Goal: Contribute content: Add original content to the website for others to see

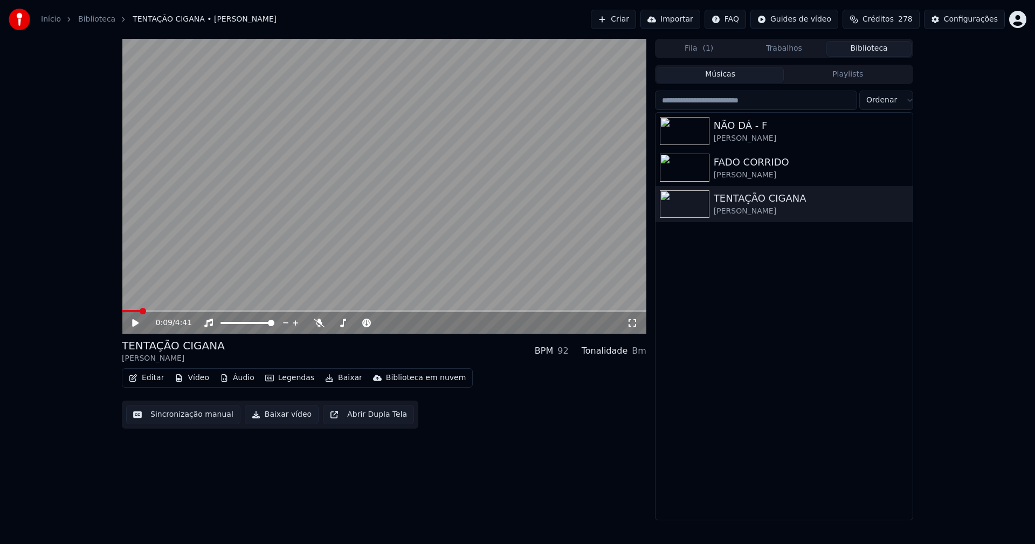
click at [134, 328] on div "0:09 / 4:41" at bounding box center [384, 323] width 516 height 11
click at [136, 324] on icon at bounding box center [135, 323] width 6 height 8
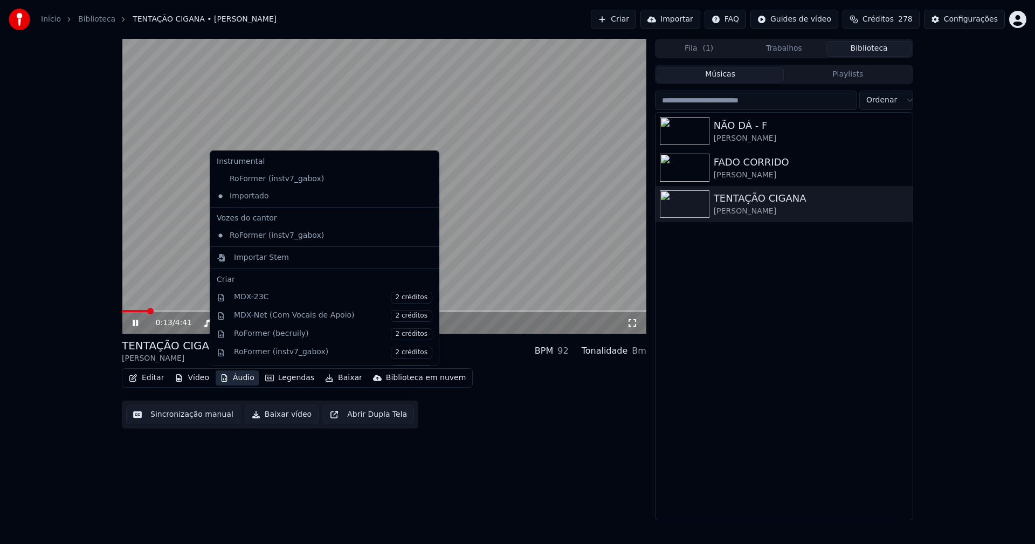
click at [237, 379] on button "Áudio" at bounding box center [237, 377] width 43 height 15
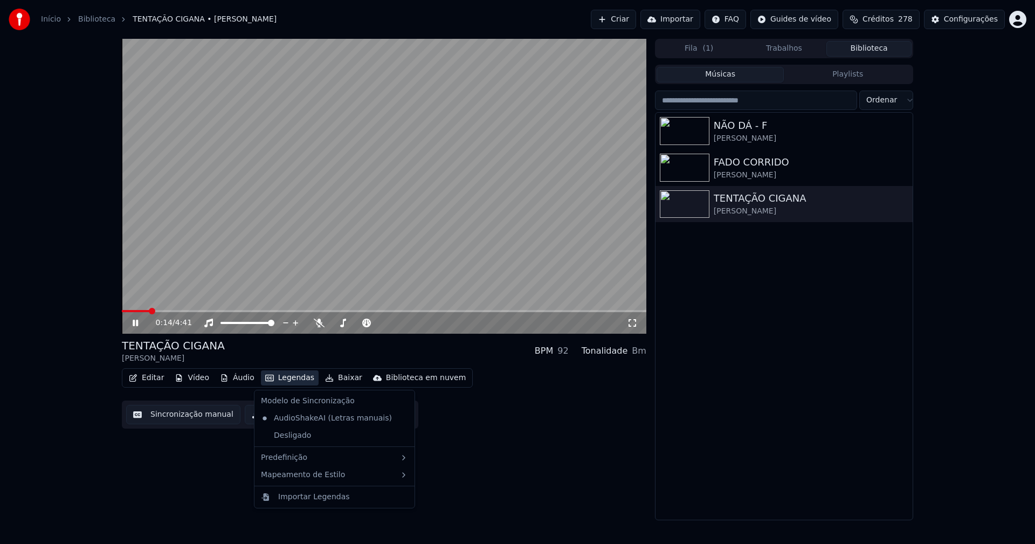
click at [535, 470] on div "0:14 / 4:41 TENTAÇÃO CIGANA José Ricardo BPM 92 Tonalidade Bm Editar Vídeo Áudi…" at bounding box center [384, 280] width 525 height 482
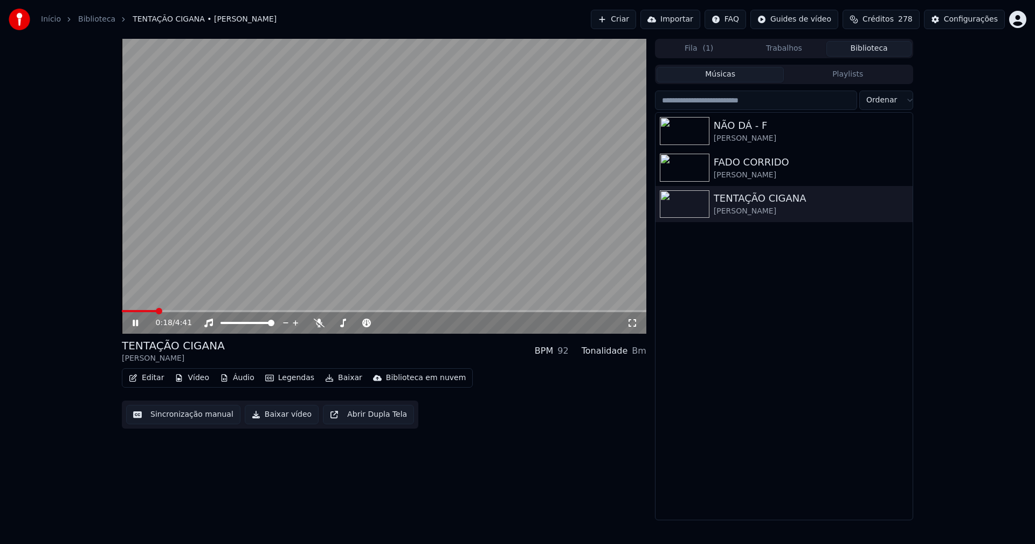
click at [782, 49] on button "Trabalhos" at bounding box center [784, 49] width 85 height 16
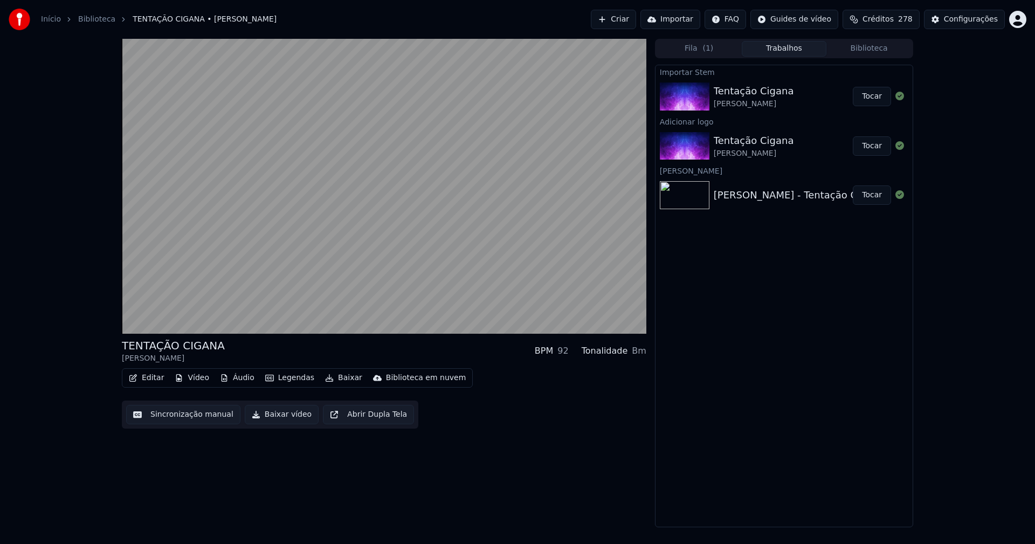
click at [871, 146] on button "Tocar" at bounding box center [872, 145] width 38 height 19
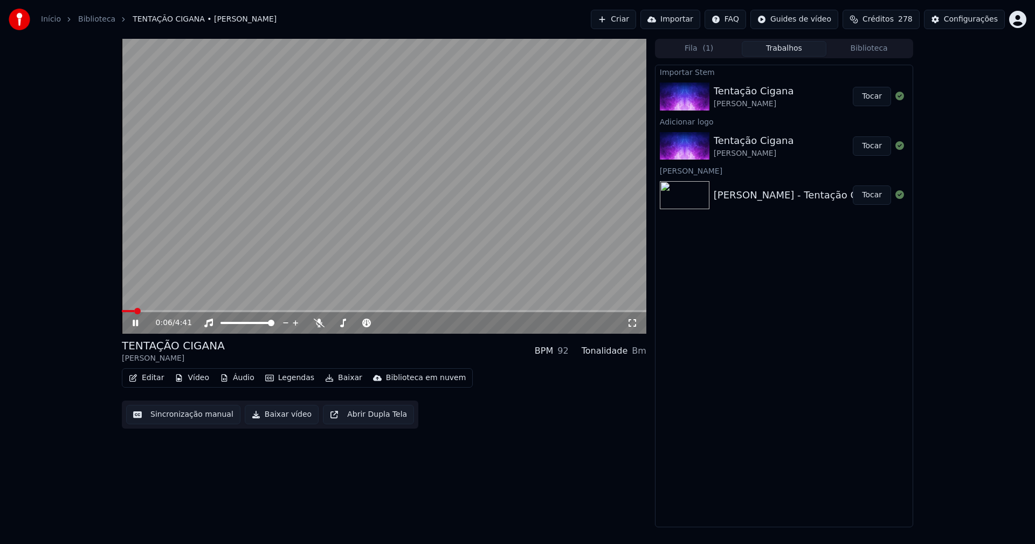
click at [235, 380] on button "Áudio" at bounding box center [237, 377] width 43 height 15
click at [511, 481] on div "0:08 / 4:41 TENTAÇÃO CIGANA José Ricardo BPM 92 Tonalidade Bm Editar Vídeo Áudi…" at bounding box center [384, 283] width 525 height 489
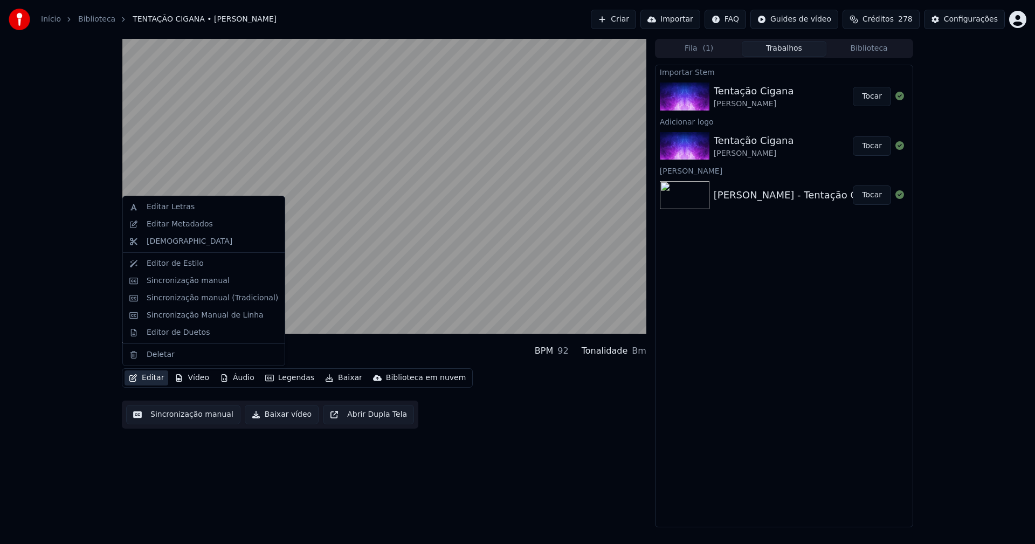
click at [150, 383] on button "Editar" at bounding box center [147, 377] width 44 height 15
click at [194, 301] on div "Sincronização manual (Tradicional)" at bounding box center [213, 298] width 132 height 11
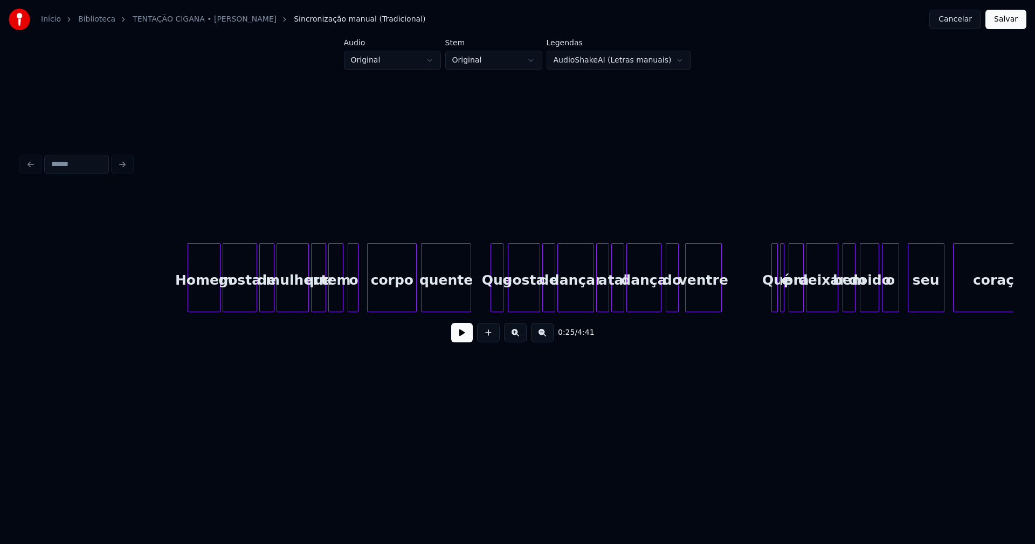
scroll to position [0, 2570]
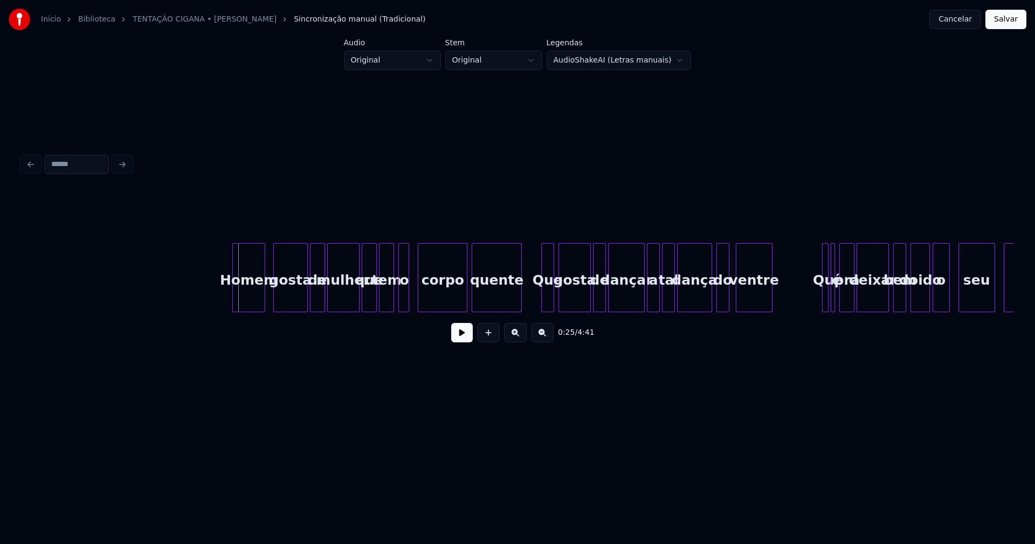
click at [251, 295] on div "Homem" at bounding box center [248, 280] width 31 height 73
click at [280, 301] on div "gosta" at bounding box center [284, 280] width 33 height 73
click at [308, 304] on div "de" at bounding box center [311, 280] width 14 height 73
click at [334, 307] on div "mulher" at bounding box center [335, 280] width 31 height 73
click at [348, 304] on div at bounding box center [347, 278] width 3 height 68
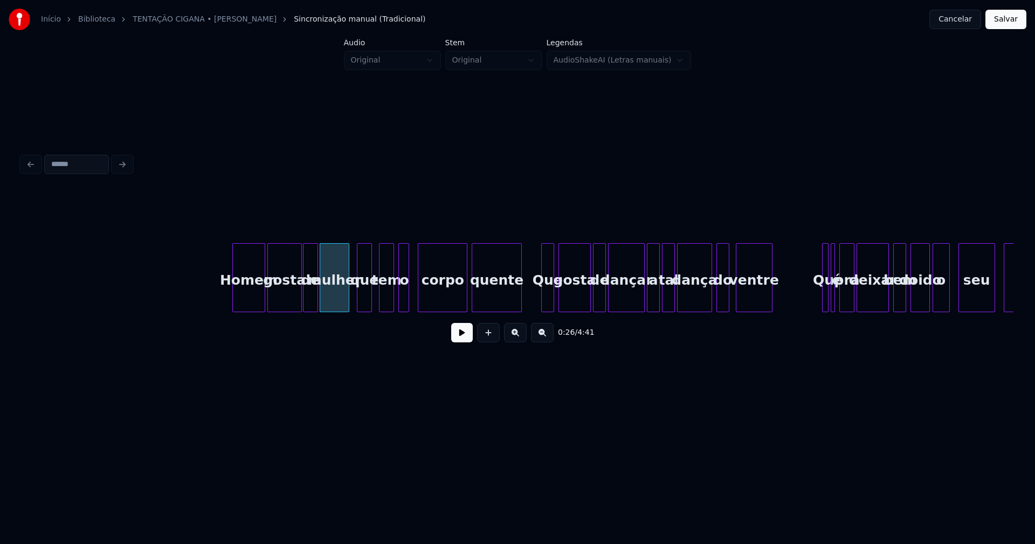
click at [364, 301] on div "que" at bounding box center [365, 280] width 14 height 73
click at [404, 297] on div "o" at bounding box center [405, 280] width 11 height 73
click at [540, 297] on div at bounding box center [539, 278] width 3 height 68
click at [640, 300] on div at bounding box center [641, 278] width 3 height 68
click at [654, 304] on div at bounding box center [655, 278] width 3 height 68
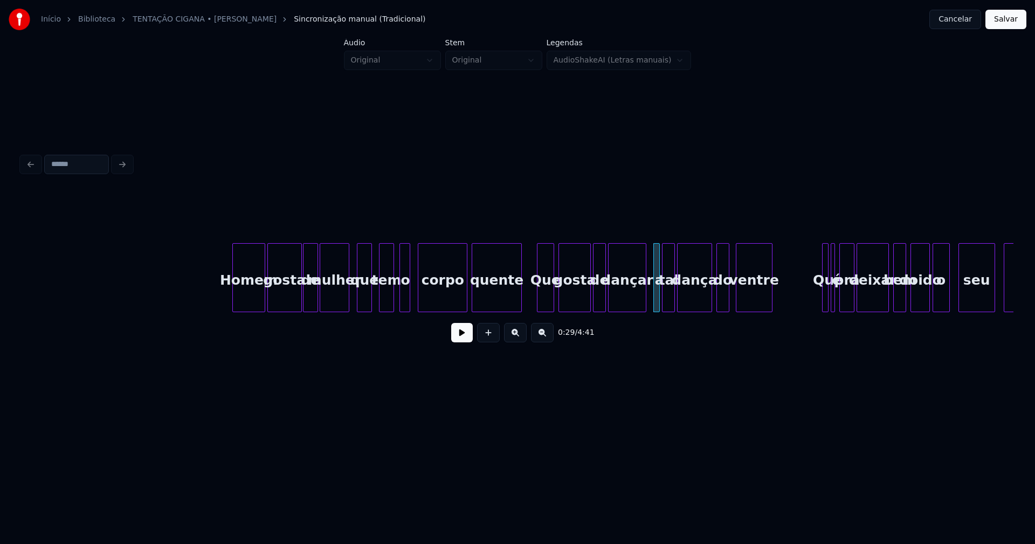
click at [645, 304] on div at bounding box center [644, 278] width 3 height 68
click at [816, 300] on div at bounding box center [817, 278] width 3 height 68
drag, startPoint x: 462, startPoint y: 344, endPoint x: 457, endPoint y: 340, distance: 5.7
click at [461, 341] on button at bounding box center [462, 332] width 22 height 19
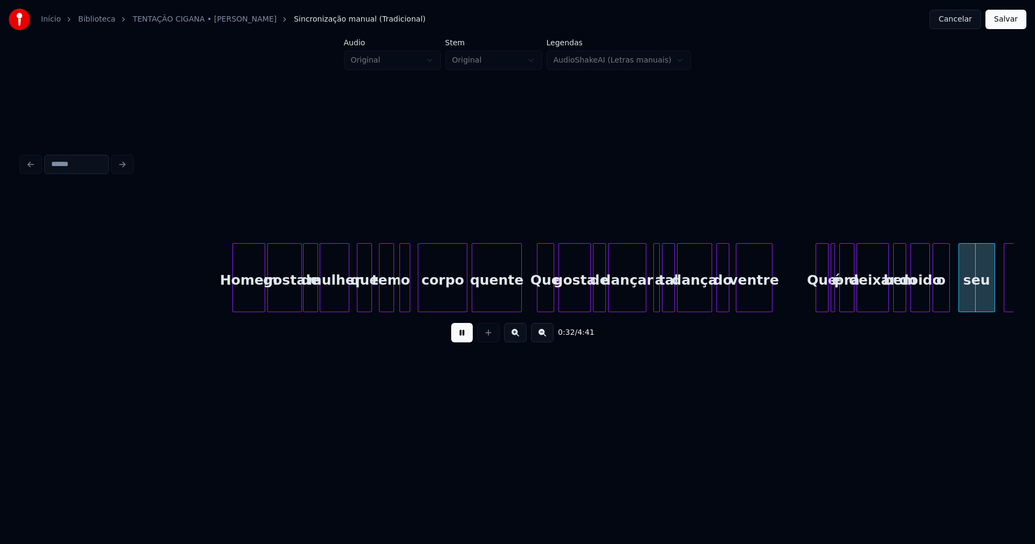
click at [455, 332] on button at bounding box center [462, 332] width 22 height 19
click at [686, 299] on div at bounding box center [687, 278] width 3 height 68
click at [677, 302] on div "tal" at bounding box center [676, 280] width 12 height 73
click at [665, 301] on div at bounding box center [663, 278] width 3 height 68
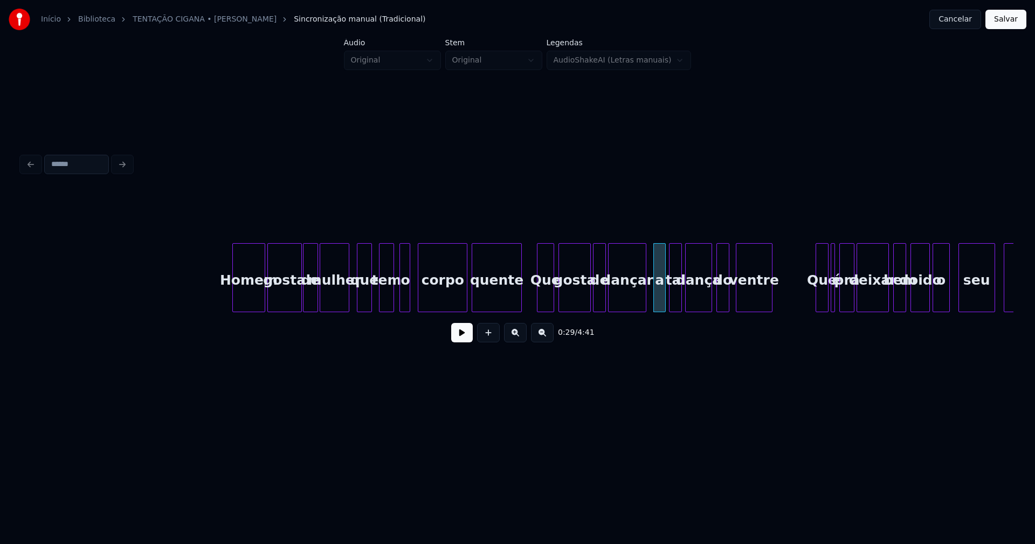
click at [463, 340] on button at bounding box center [462, 332] width 22 height 19
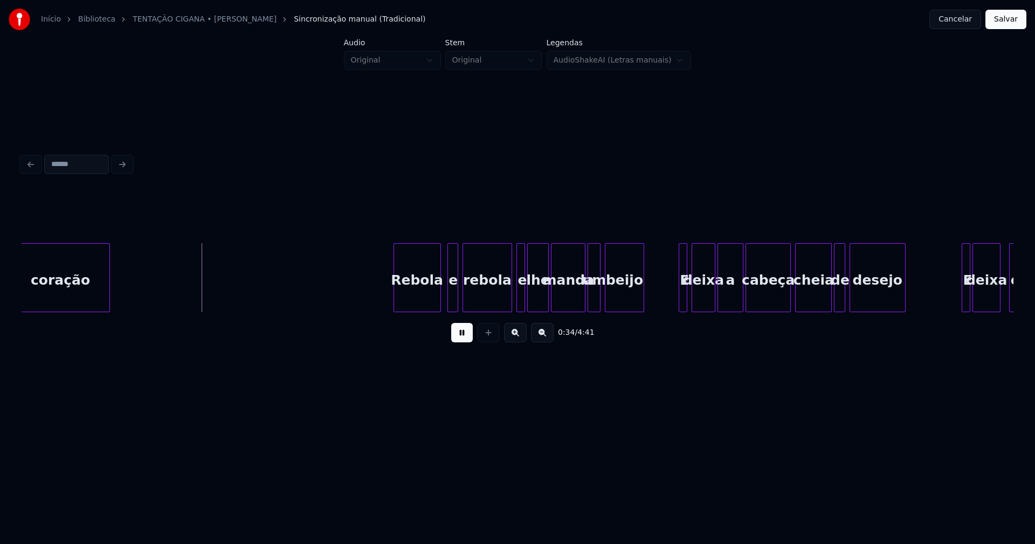
click at [466, 339] on button at bounding box center [462, 332] width 22 height 19
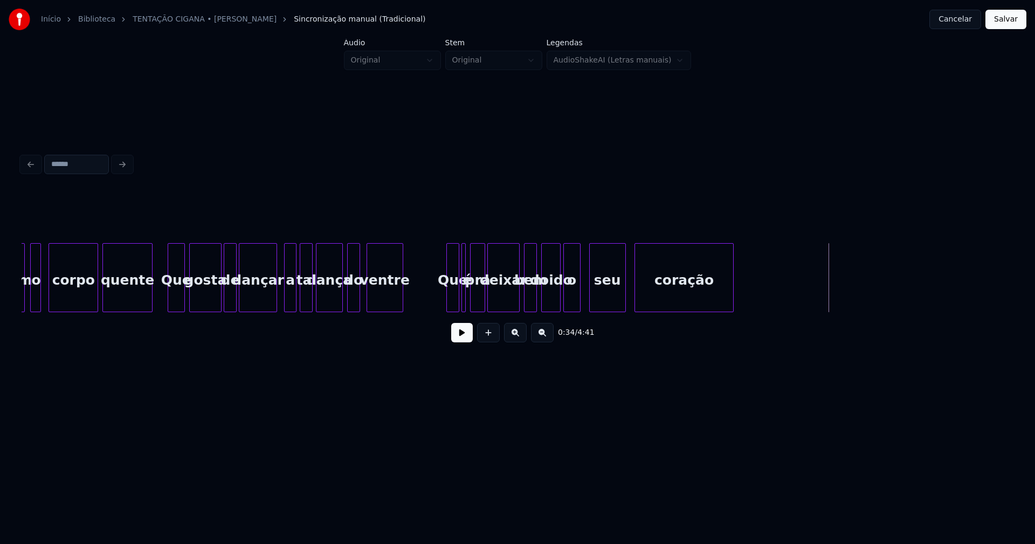
scroll to position [0, 2772]
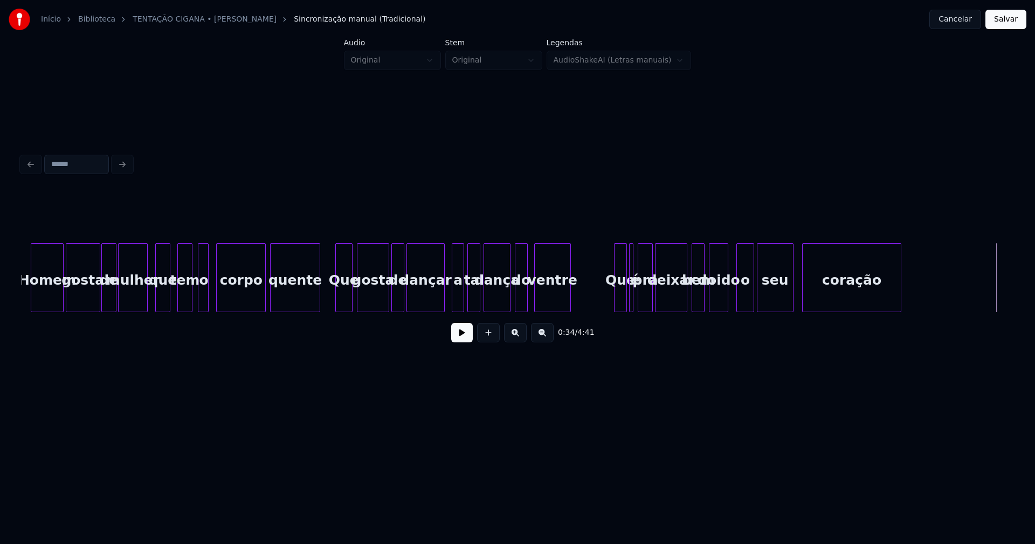
click at [744, 311] on div "coração o seu bem doido pra deixar Que é do ventre dança tal dançar a de gosta …" at bounding box center [518, 277] width 992 height 69
click at [740, 309] on div "coração o seu bem doido pra deixar Que é do ventre dança tal dançar a de gosta …" at bounding box center [518, 277] width 992 height 69
click at [721, 307] on div "doido" at bounding box center [724, 280] width 18 height 73
click at [704, 307] on div "bem" at bounding box center [706, 280] width 12 height 73
click at [682, 305] on div "deixar" at bounding box center [679, 280] width 31 height 73
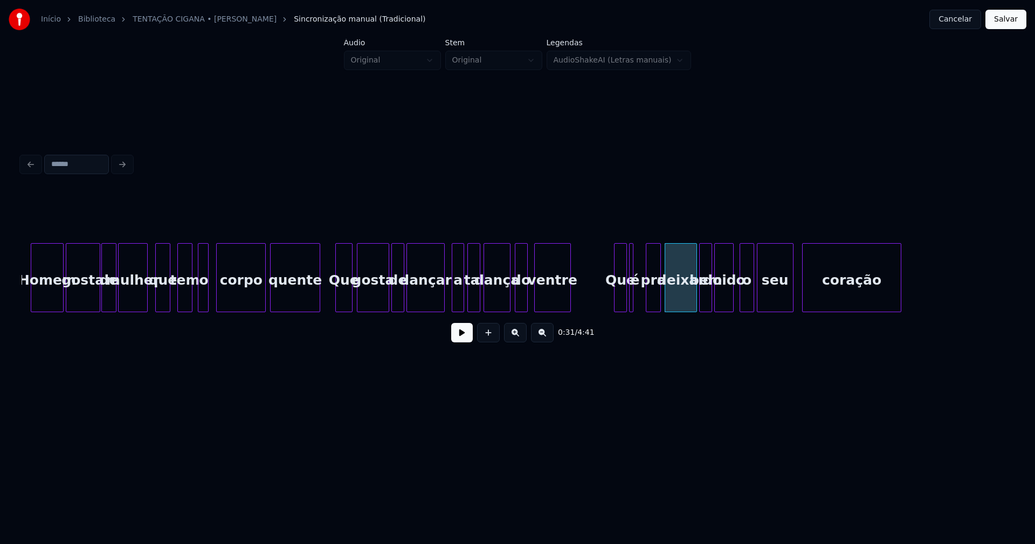
click at [656, 306] on div "pra" at bounding box center [654, 280] width 14 height 73
click at [642, 306] on div at bounding box center [640, 278] width 3 height 68
click at [781, 299] on div at bounding box center [782, 278] width 3 height 68
click at [805, 296] on div "coração" at bounding box center [842, 280] width 98 height 73
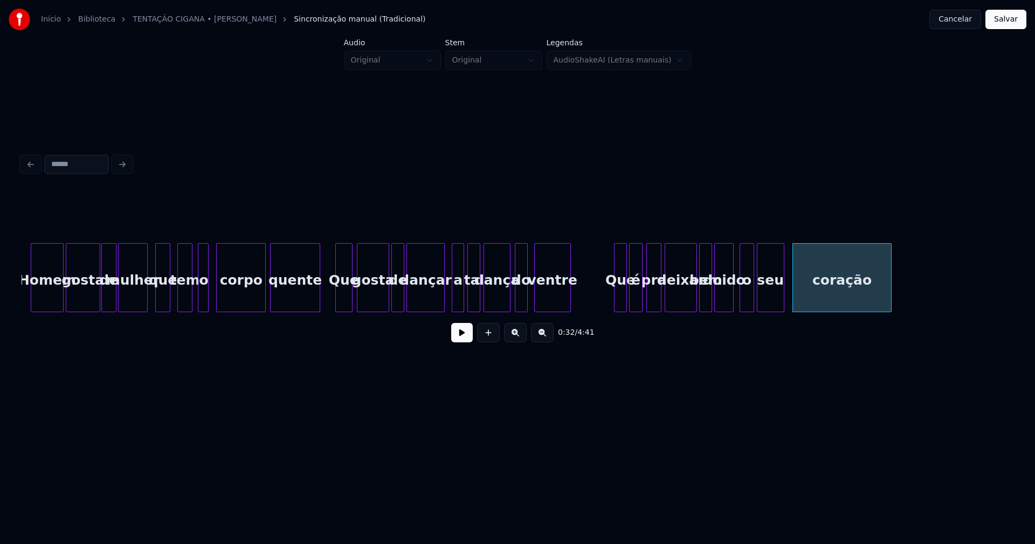
click at [614, 291] on div "Que" at bounding box center [620, 277] width 13 height 69
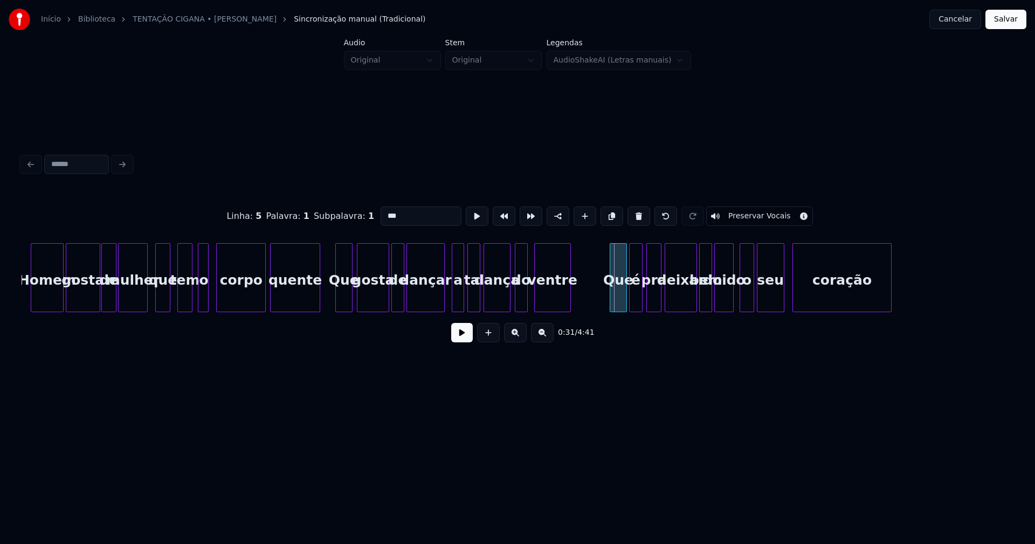
click at [613, 294] on div at bounding box center [611, 278] width 3 height 68
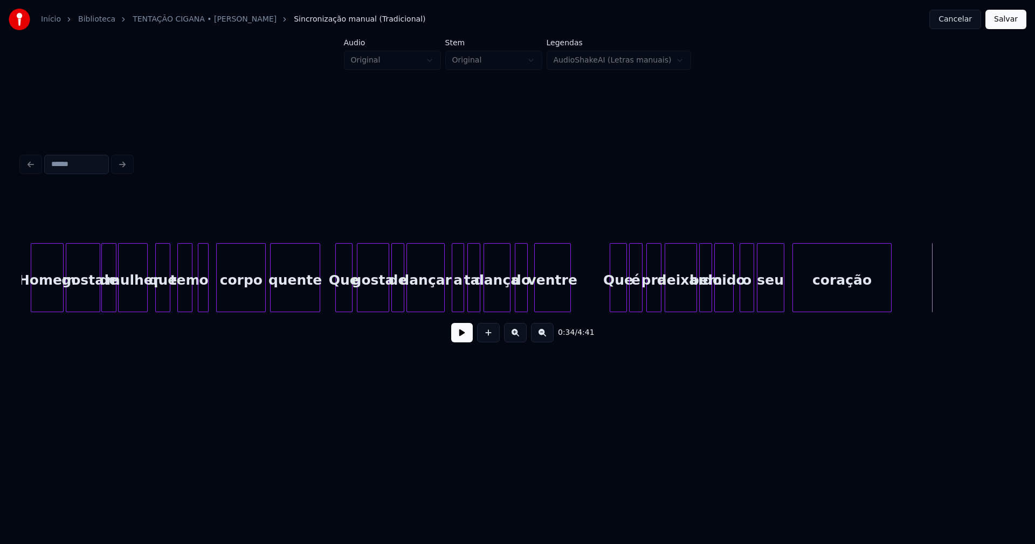
click at [1003, 20] on button "Salvar" at bounding box center [1006, 19] width 41 height 19
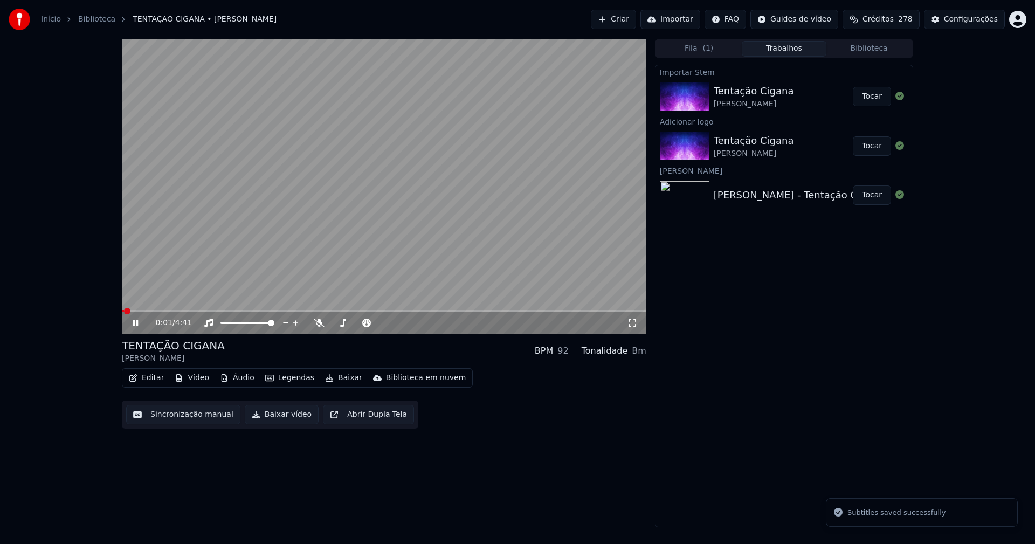
click at [138, 324] on icon at bounding box center [135, 323] width 5 height 6
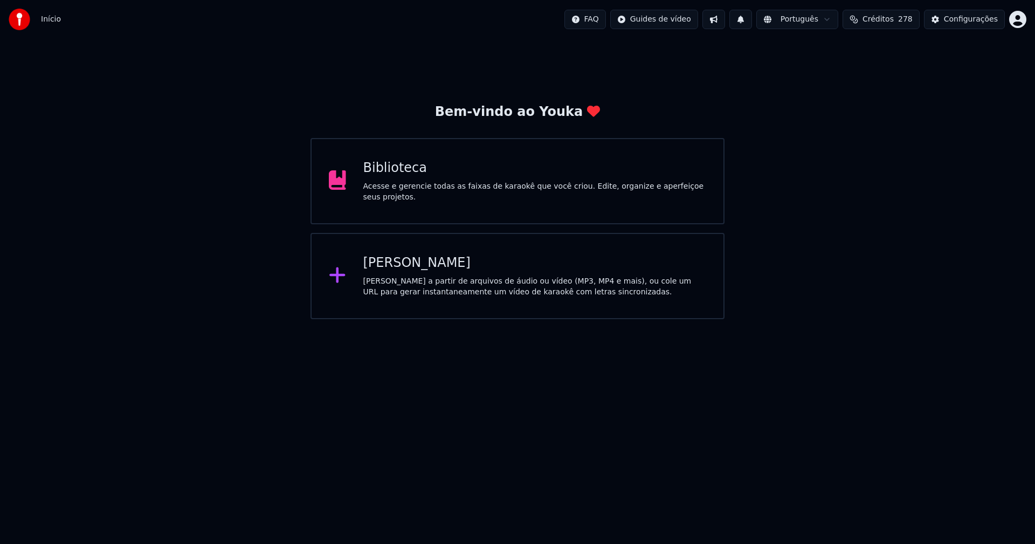
click at [391, 177] on div "Biblioteca" at bounding box center [535, 168] width 344 height 17
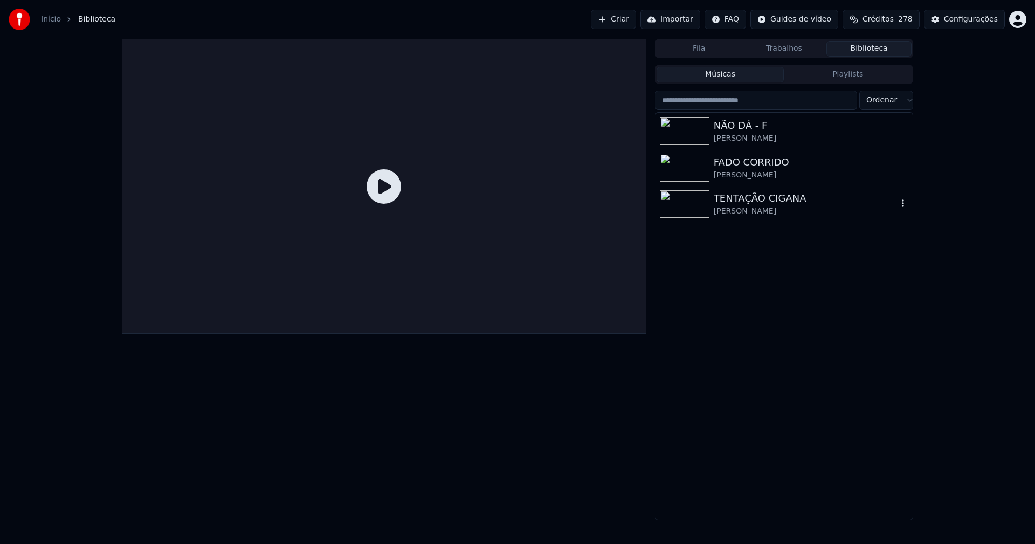
click at [765, 205] on div "TENTAÇÃO CIGANA" at bounding box center [806, 198] width 184 height 15
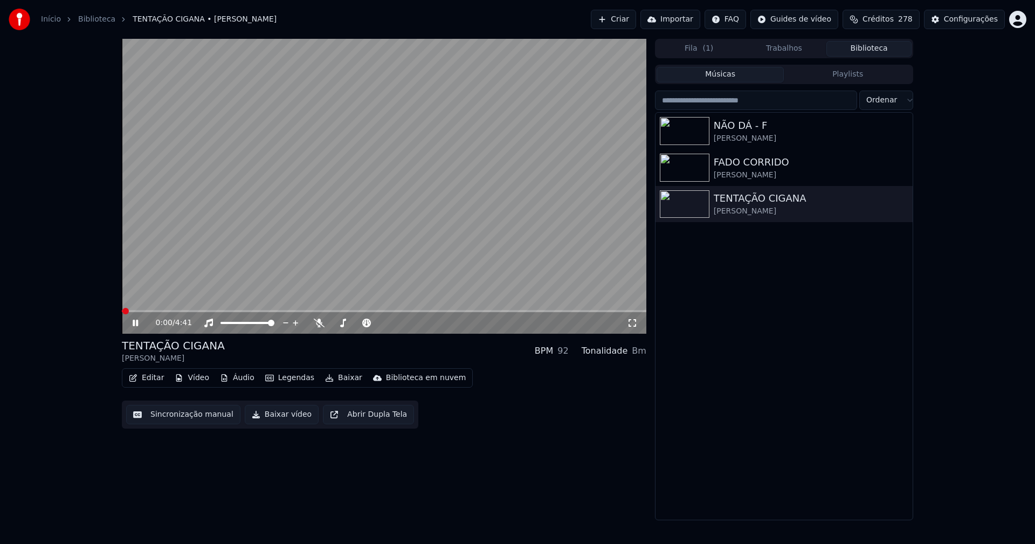
click at [137, 322] on icon at bounding box center [135, 323] width 5 height 6
click at [152, 382] on button "Editar" at bounding box center [147, 377] width 44 height 15
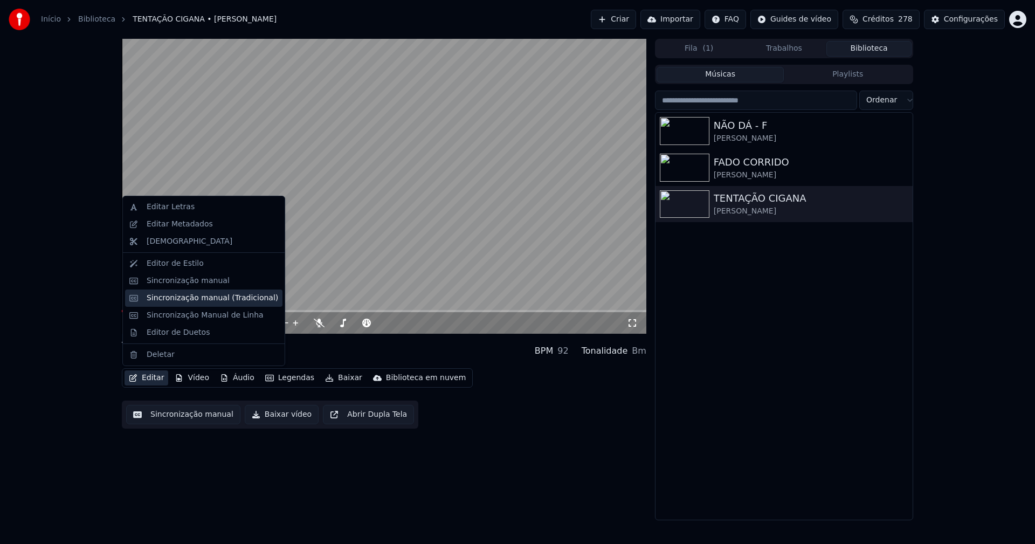
click at [190, 300] on div "Sincronização manual (Tradicional)" at bounding box center [213, 298] width 132 height 11
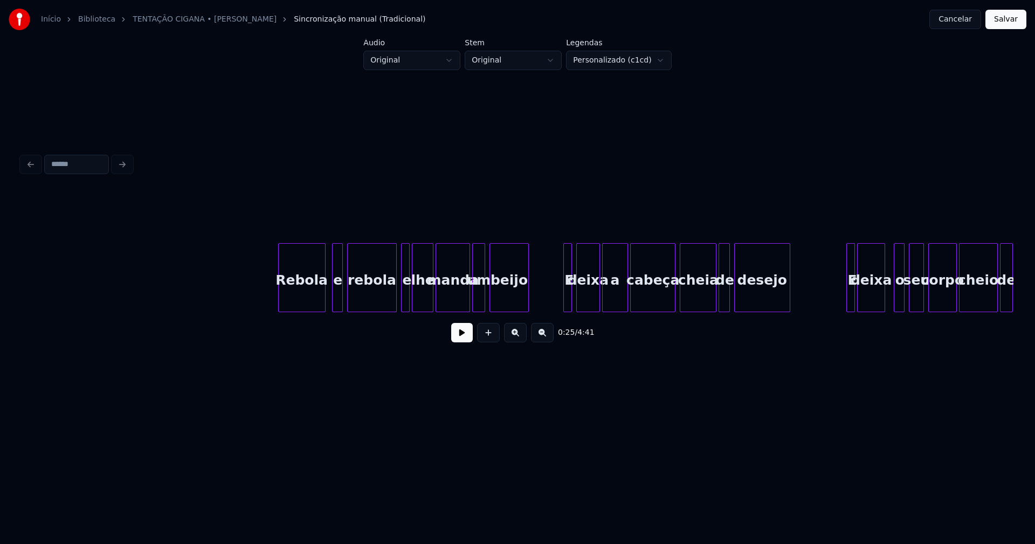
scroll to position [0, 3696]
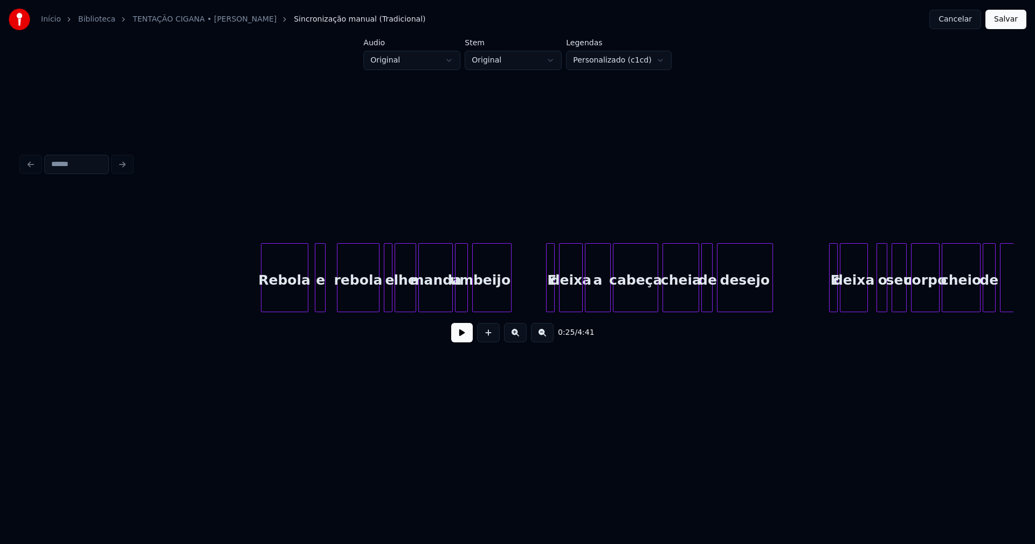
click at [338, 299] on div at bounding box center [339, 278] width 3 height 68
click at [326, 300] on div "e" at bounding box center [326, 280] width 11 height 73
click at [292, 302] on div "Rebola" at bounding box center [288, 280] width 46 height 73
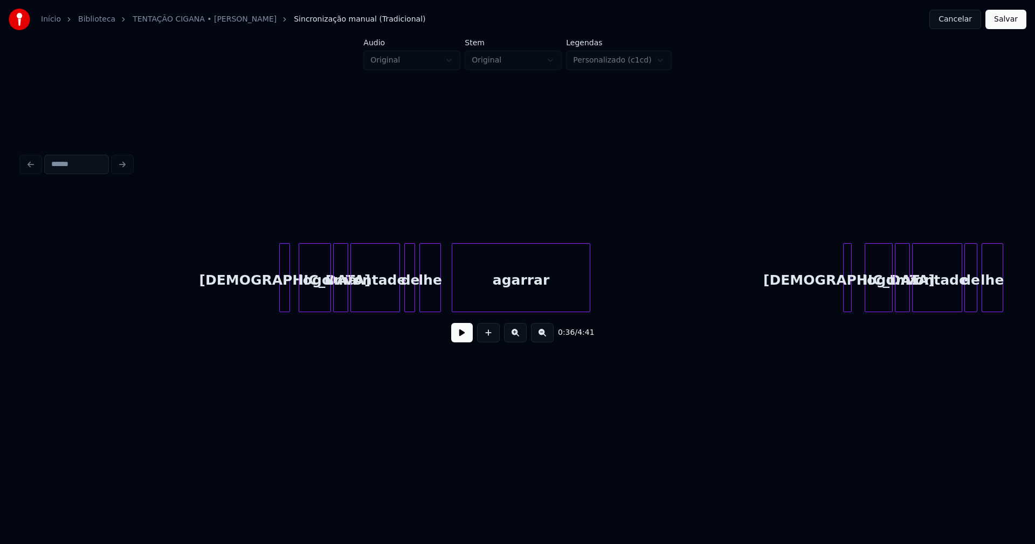
scroll to position [0, 4788]
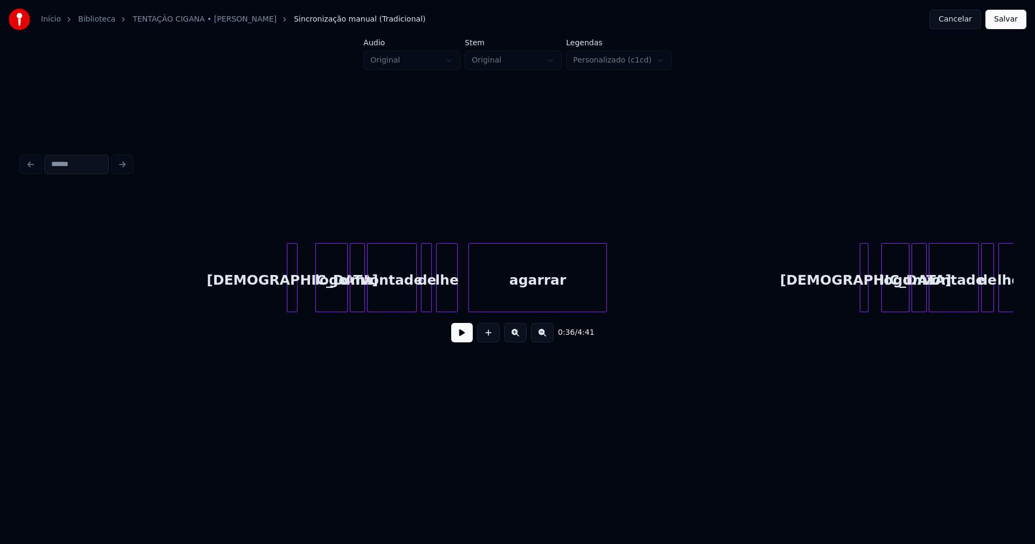
click at [292, 298] on div "[DEMOGRAPHIC_DATA]" at bounding box center [292, 280] width 11 height 73
click at [314, 304] on div "logo" at bounding box center [319, 280] width 31 height 73
click at [338, 303] on div at bounding box center [339, 278] width 3 height 68
click at [455, 339] on button at bounding box center [462, 332] width 22 height 19
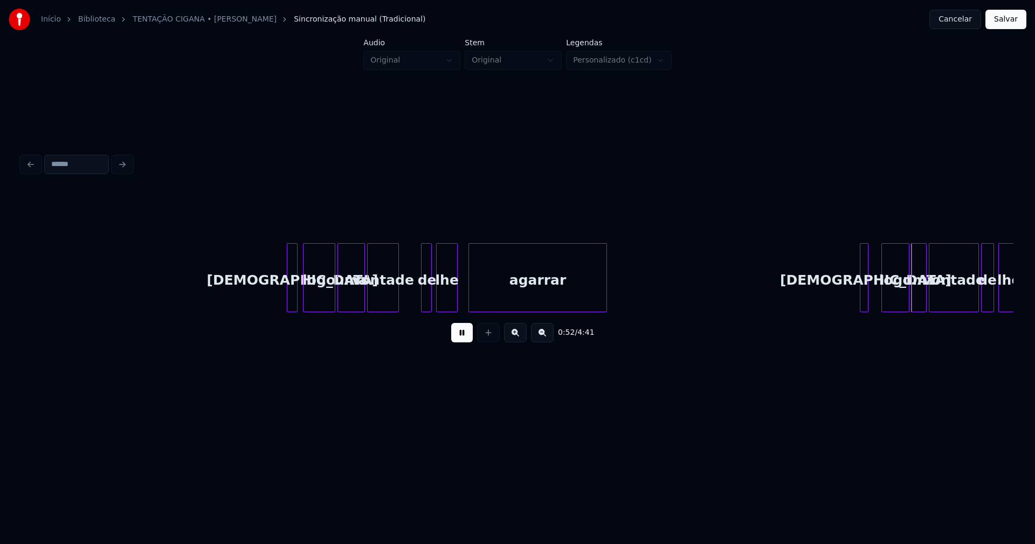
click at [397, 303] on div at bounding box center [396, 278] width 3 height 68
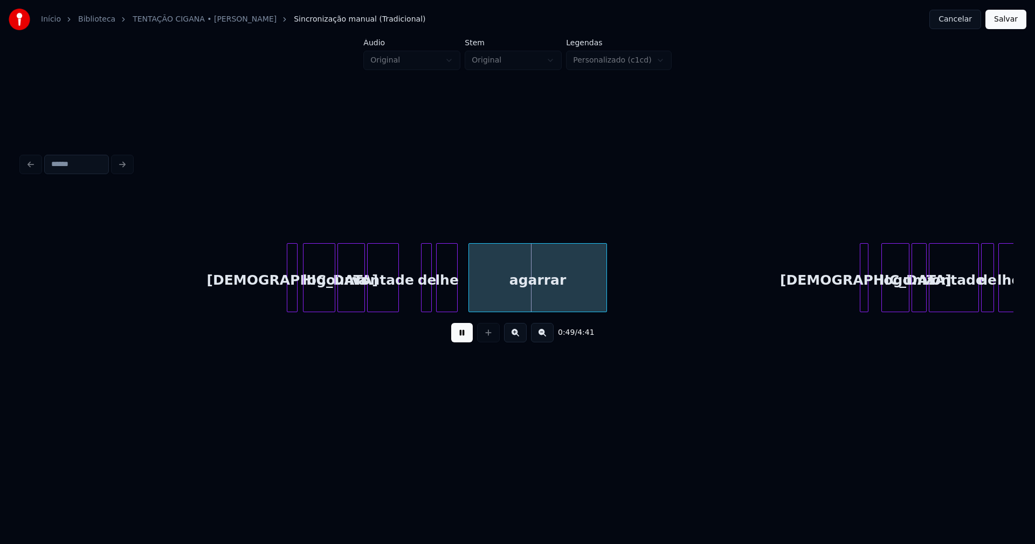
click at [466, 337] on button at bounding box center [462, 332] width 22 height 19
click at [417, 296] on div at bounding box center [417, 278] width 3 height 68
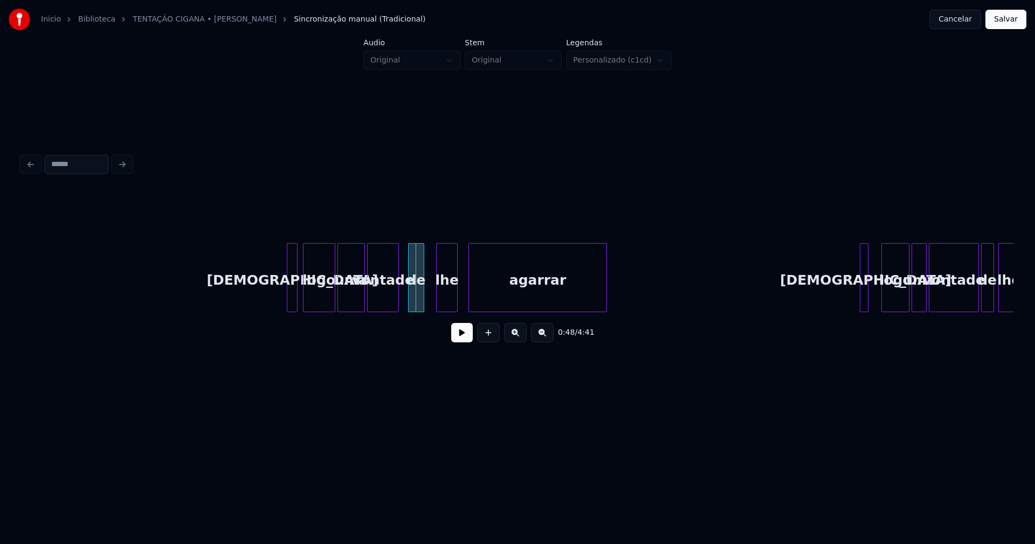
click at [416, 300] on div "de" at bounding box center [416, 280] width 15 height 73
click at [425, 312] on div "Dá logo uma vontade de lhe agarrar Dá logo uma vontade de lhe" at bounding box center [518, 277] width 992 height 69
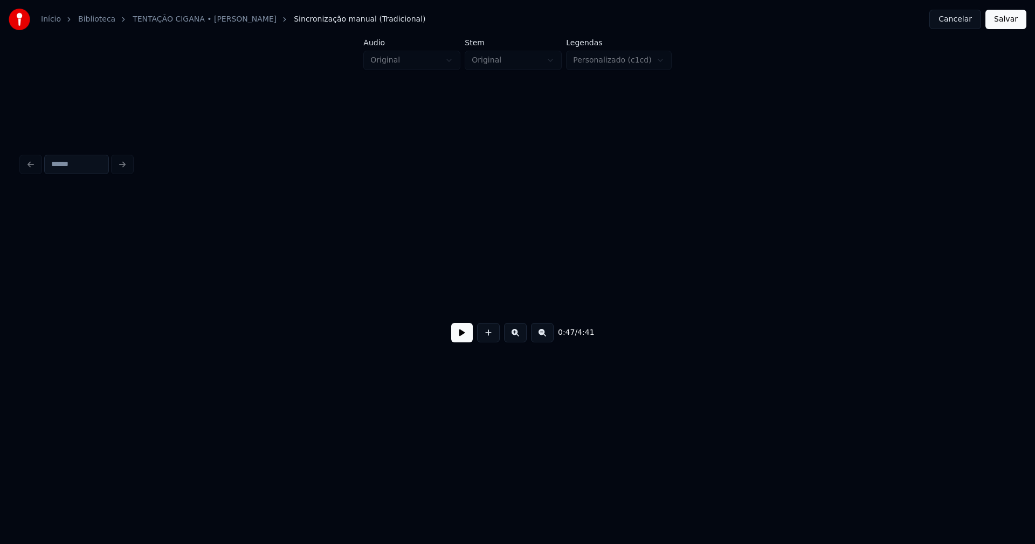
scroll to position [0, 0]
click at [1009, 20] on button "Salvar" at bounding box center [1006, 19] width 41 height 19
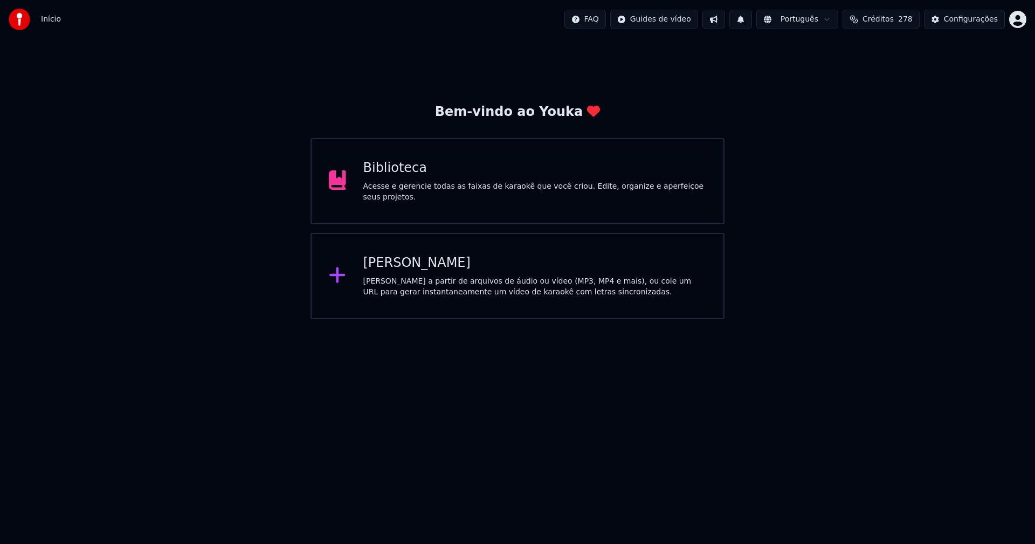
click at [390, 183] on div "Biblioteca Acesse e gerencie todas as faixas de karaokê que você criou. Edite, …" at bounding box center [535, 181] width 344 height 43
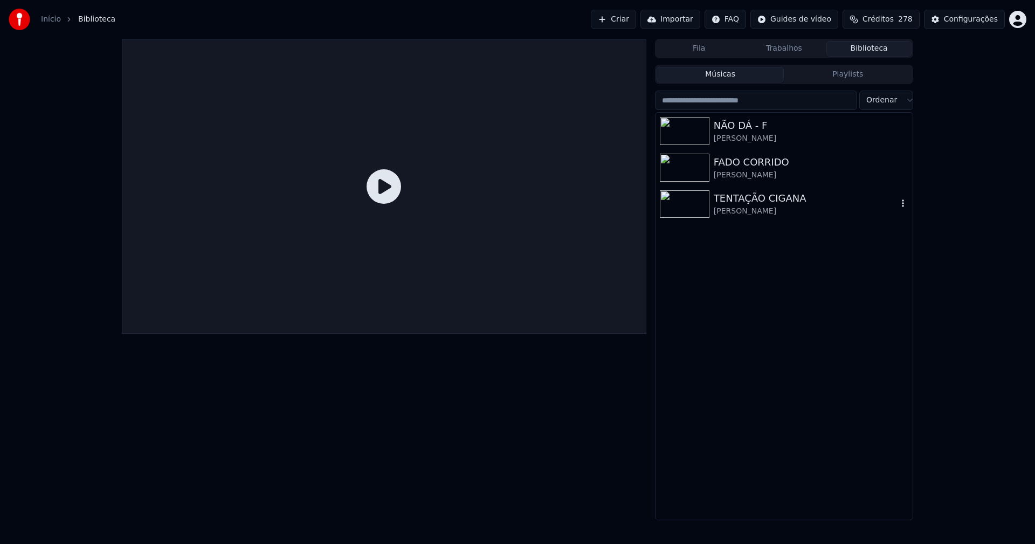
click at [764, 205] on div "TENTAÇÃO CIGANA [PERSON_NAME]" at bounding box center [806, 204] width 184 height 26
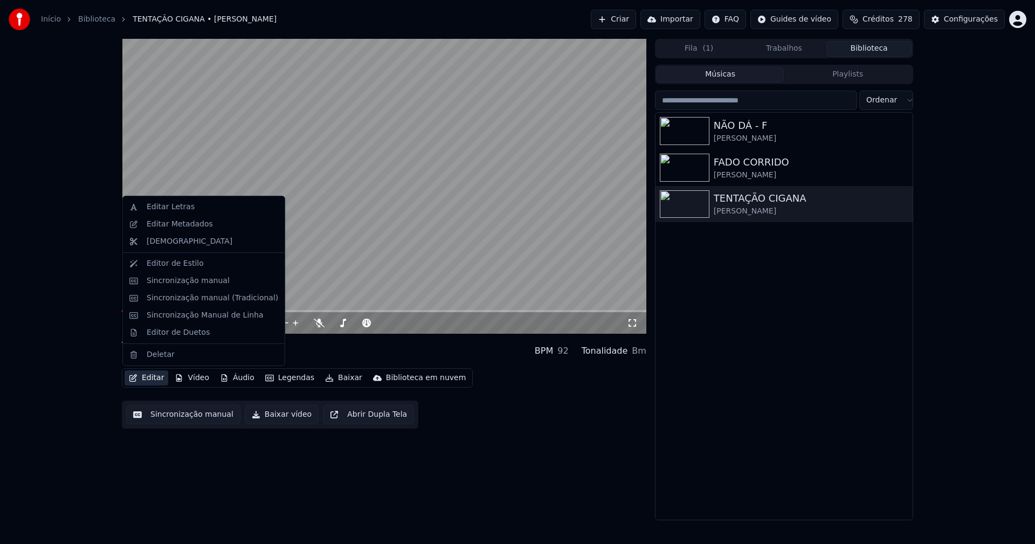
click at [149, 378] on button "Editar" at bounding box center [147, 377] width 44 height 15
click at [194, 301] on div "Sincronização manual (Tradicional)" at bounding box center [213, 298] width 132 height 11
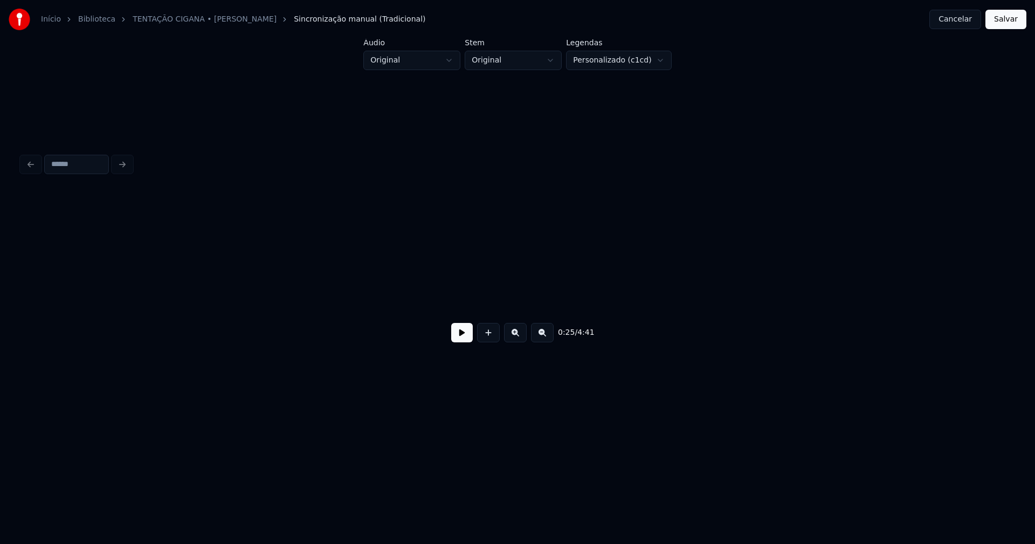
scroll to position [0, 2781]
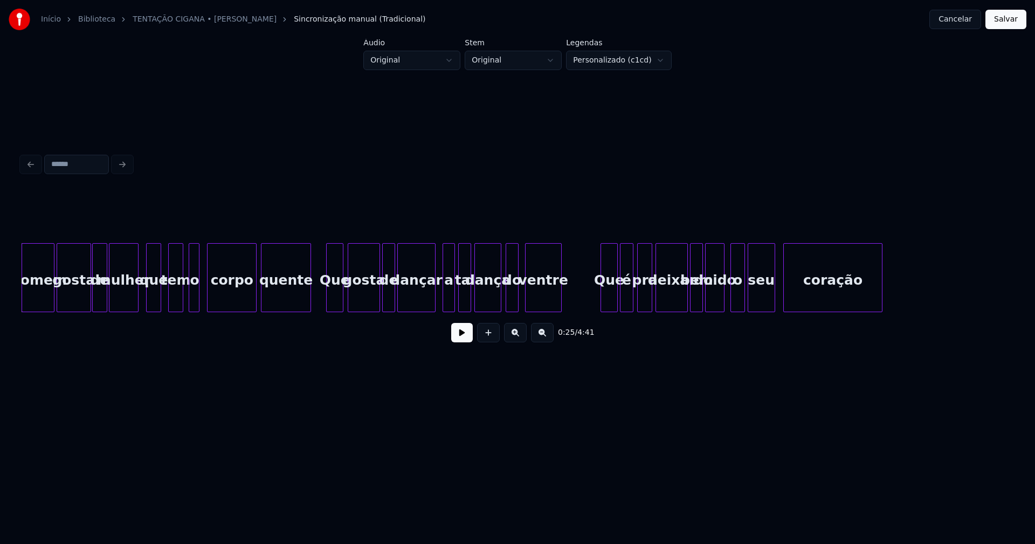
click at [464, 339] on button at bounding box center [462, 332] width 22 height 19
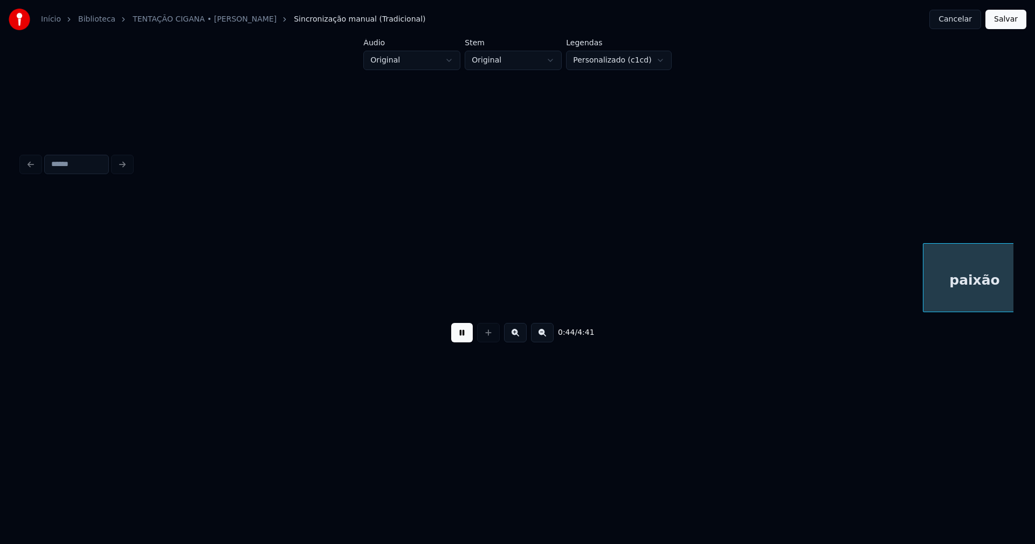
scroll to position [0, 4766]
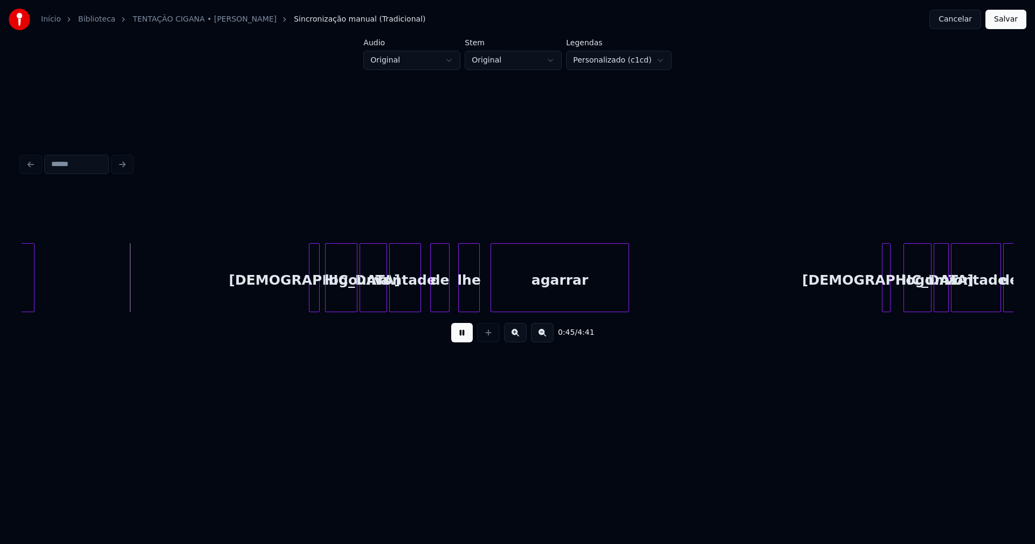
drag, startPoint x: 470, startPoint y: 336, endPoint x: 633, endPoint y: 209, distance: 206.7
click at [470, 336] on button at bounding box center [462, 332] width 22 height 19
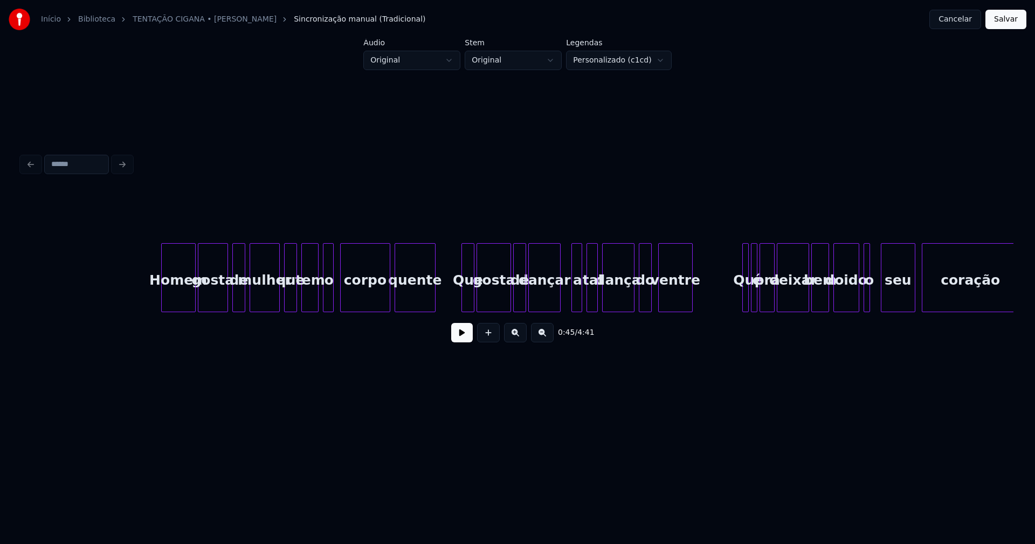
scroll to position [0, 11642]
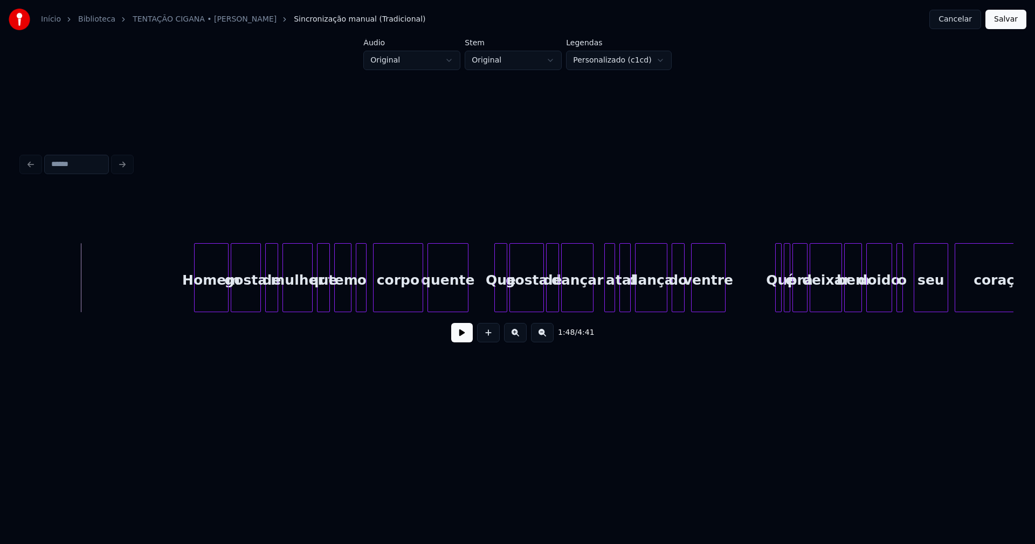
click at [456, 342] on button at bounding box center [462, 332] width 22 height 19
click at [464, 339] on button at bounding box center [462, 332] width 22 height 19
click at [965, 19] on button "Cancelar" at bounding box center [956, 19] width 52 height 19
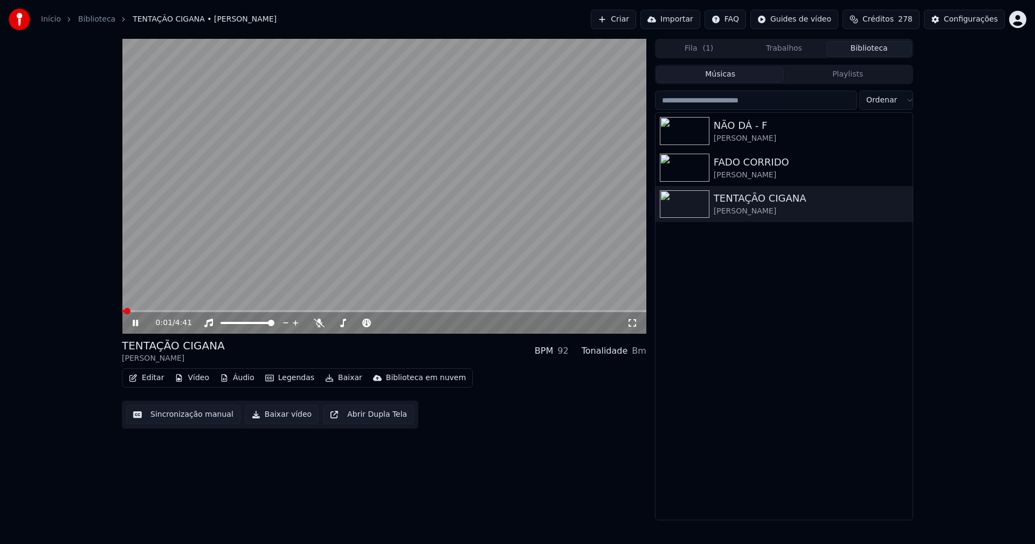
click at [134, 321] on icon at bounding box center [135, 323] width 5 height 6
click at [901, 204] on icon "button" at bounding box center [903, 203] width 11 height 9
click at [895, 295] on div "Deletar" at bounding box center [909, 292] width 112 height 17
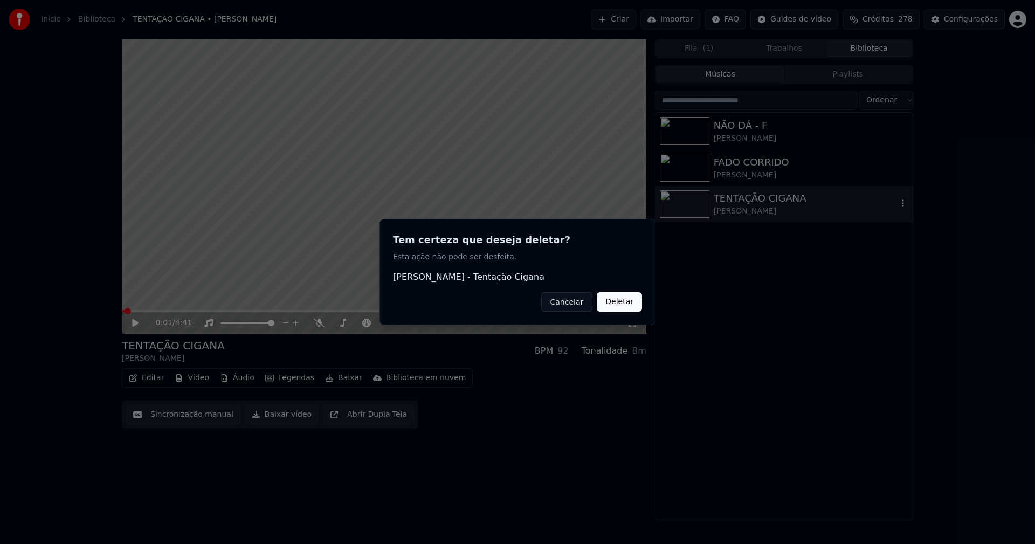
click at [577, 300] on button "Cancelar" at bounding box center [567, 301] width 52 height 19
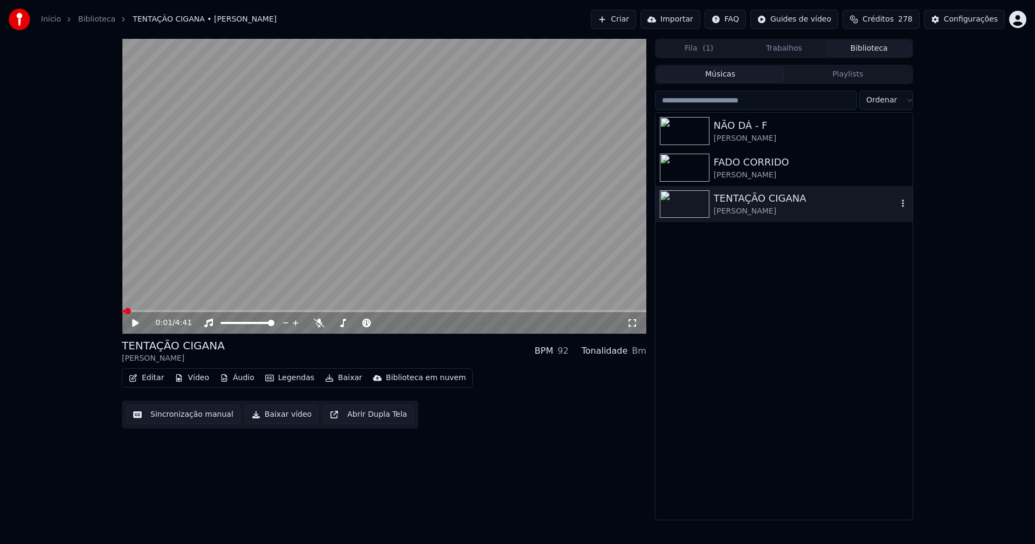
click at [903, 203] on icon "button" at bounding box center [903, 203] width 11 height 9
click at [904, 203] on icon "button" at bounding box center [903, 204] width 2 height 8
click at [904, 205] on icon "button" at bounding box center [903, 203] width 11 height 9
click at [883, 292] on div "Deletar" at bounding box center [909, 292] width 112 height 17
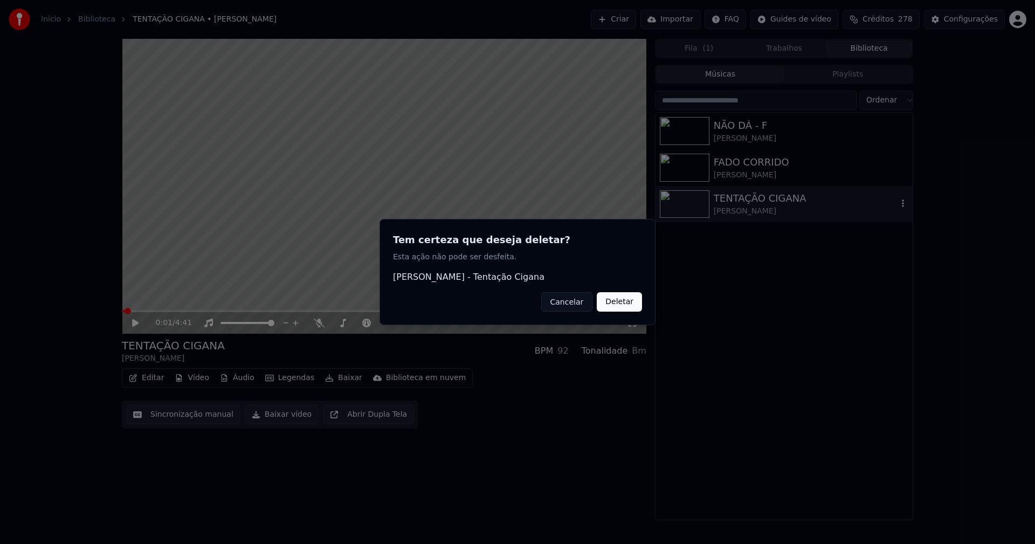
click at [627, 303] on button "Deletar" at bounding box center [619, 301] width 45 height 19
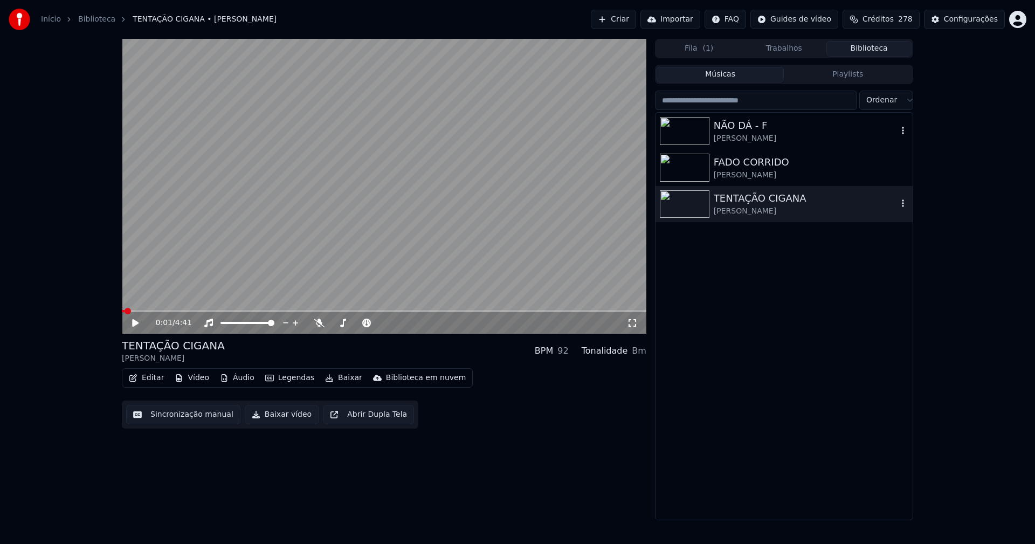
click at [756, 130] on div "NÃO DÁ - F" at bounding box center [806, 125] width 184 height 15
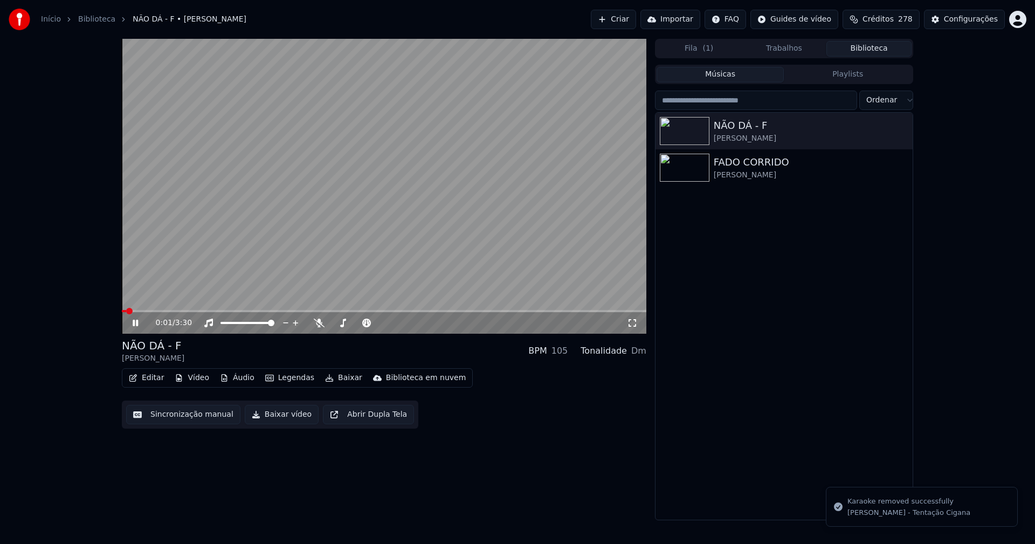
click at [134, 325] on icon at bounding box center [135, 323] width 5 height 6
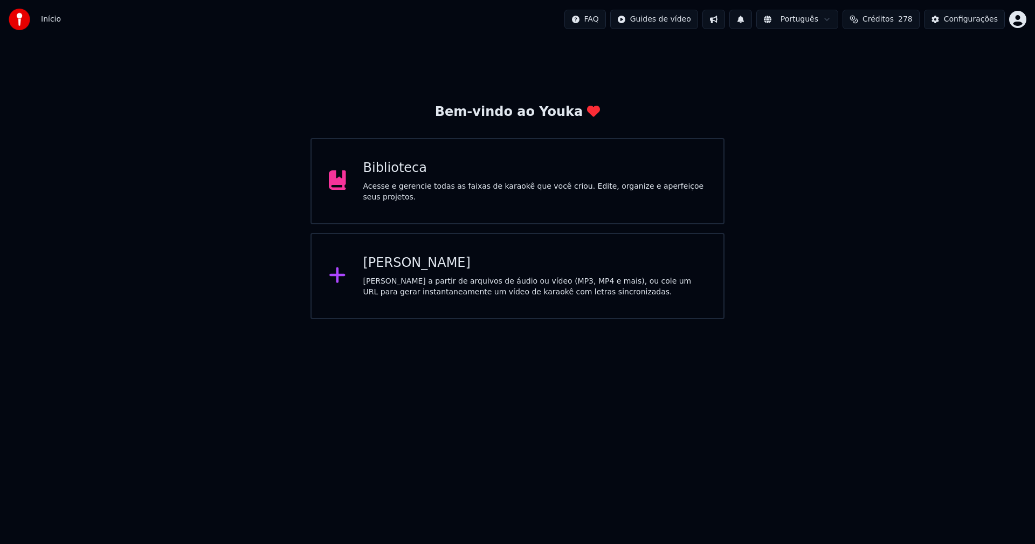
click at [411, 263] on div "[PERSON_NAME]" at bounding box center [535, 263] width 344 height 17
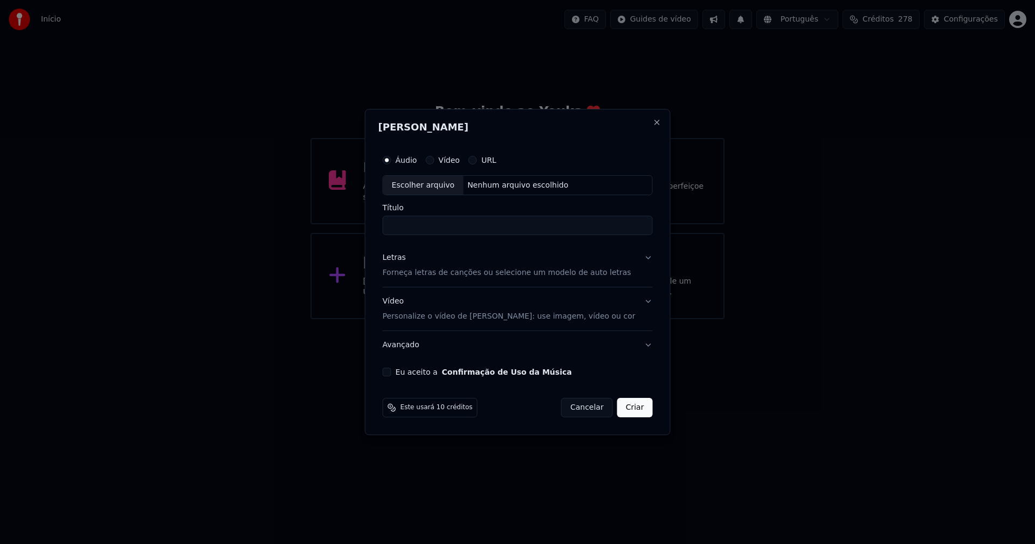
click at [441, 191] on div "Escolher arquivo" at bounding box center [423, 185] width 80 height 19
type input "**********"
click at [400, 257] on div "Letras" at bounding box center [394, 258] width 23 height 11
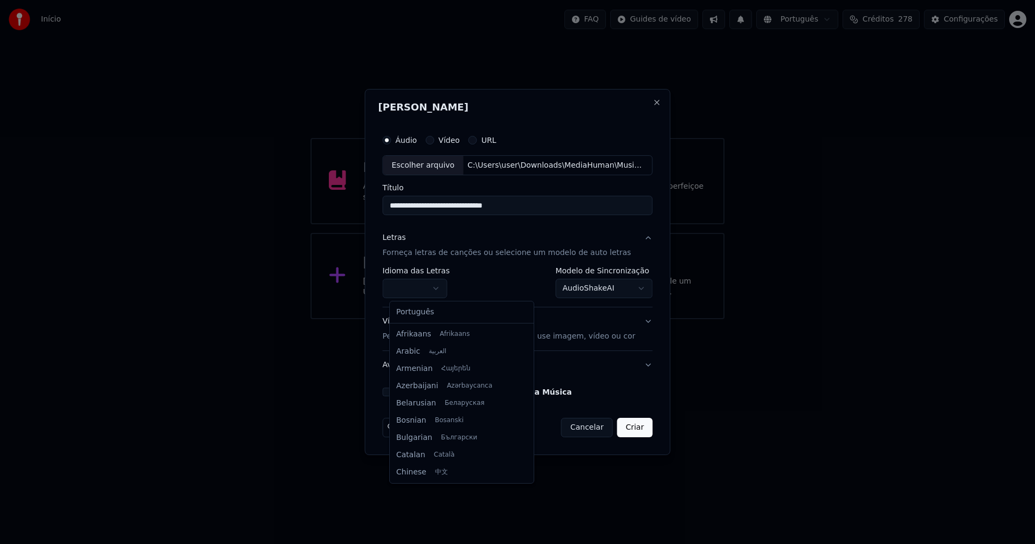
click at [421, 290] on body "**********" at bounding box center [517, 159] width 1035 height 319
select select "**"
drag, startPoint x: 430, startPoint y: 318, endPoint x: 458, endPoint y: 302, distance: 31.6
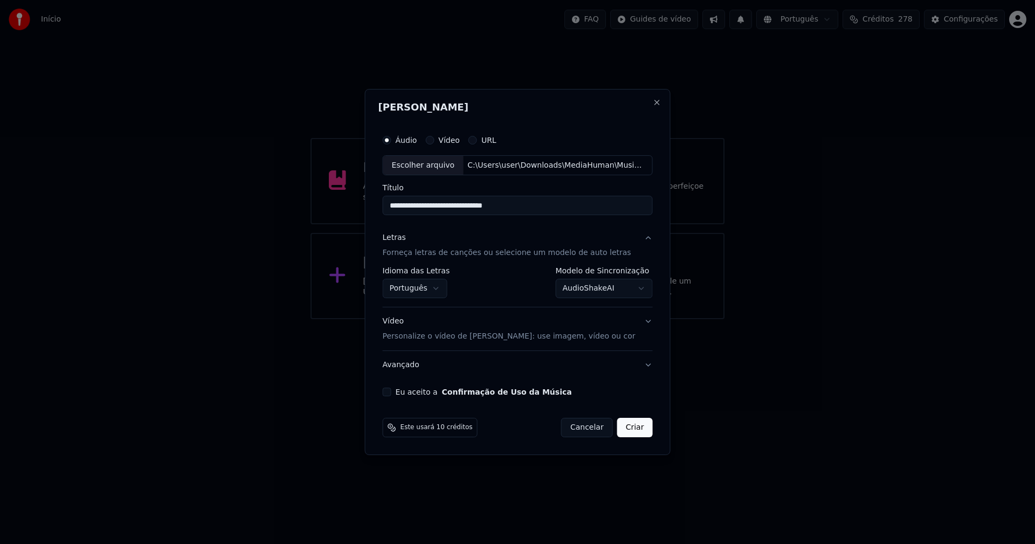
click at [602, 286] on body "**********" at bounding box center [517, 159] width 1035 height 319
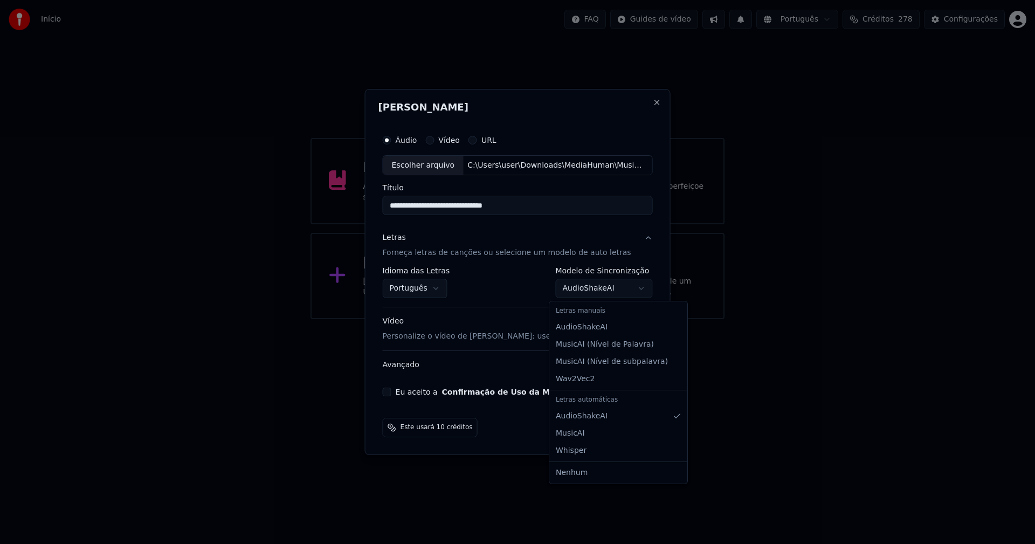
select select "**********"
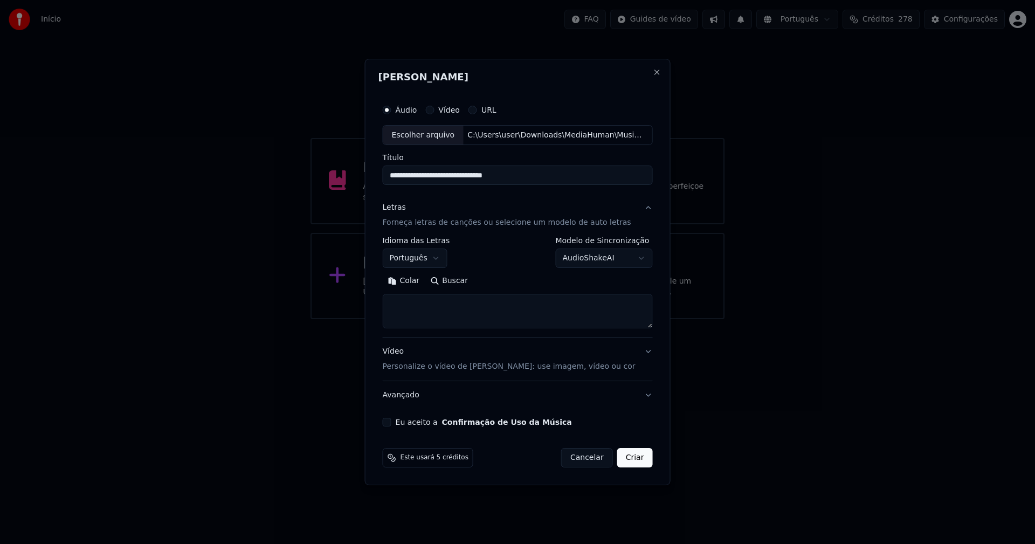
click at [414, 278] on button "Colar" at bounding box center [404, 281] width 43 height 17
click at [392, 422] on button "Eu aceito a Confirmação de Uso da Música" at bounding box center [387, 422] width 9 height 9
click at [624, 461] on button "Criar" at bounding box center [635, 457] width 36 height 19
type textarea "**********"
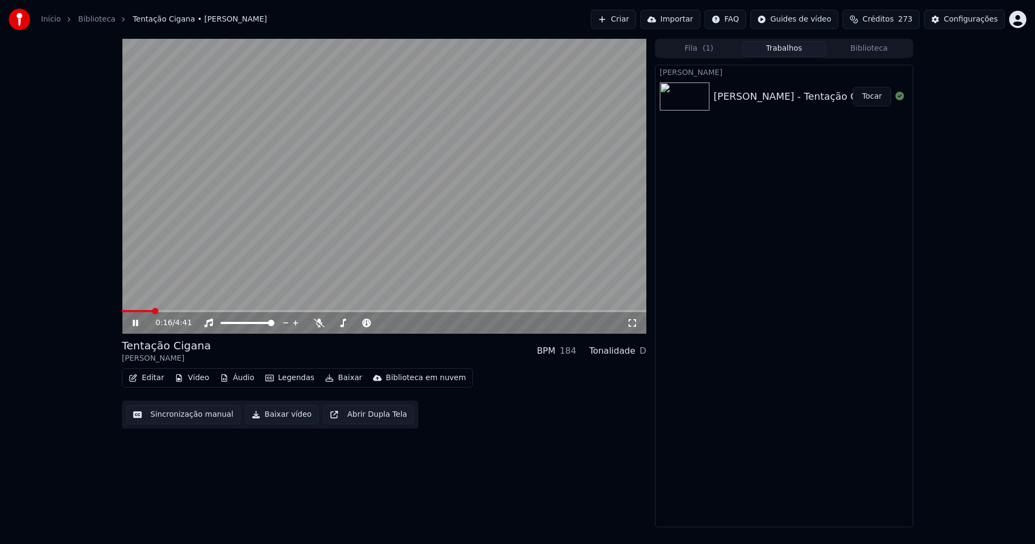
click at [191, 378] on button "Vídeo" at bounding box center [191, 377] width 43 height 15
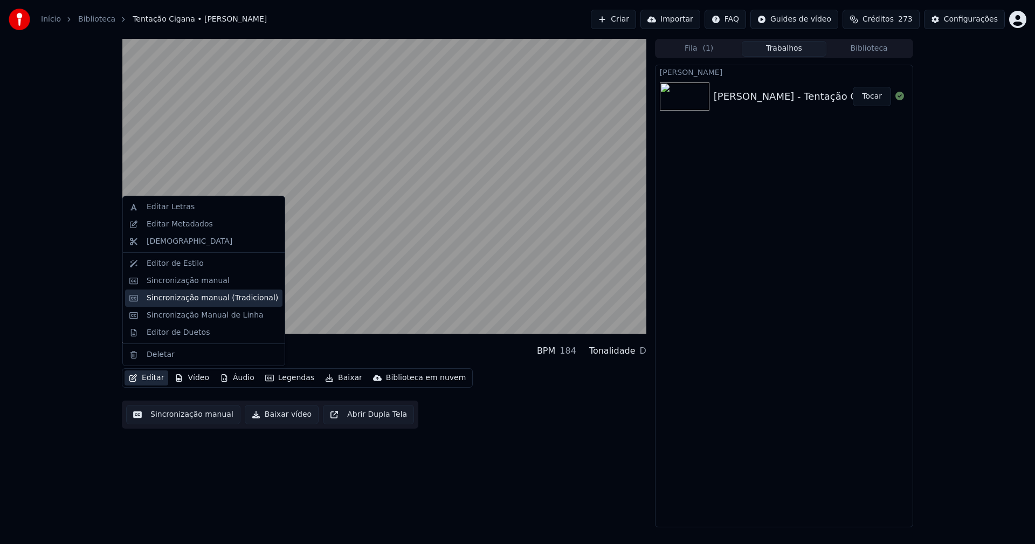
click at [190, 298] on div "Sincronização manual (Tradicional)" at bounding box center [213, 298] width 132 height 11
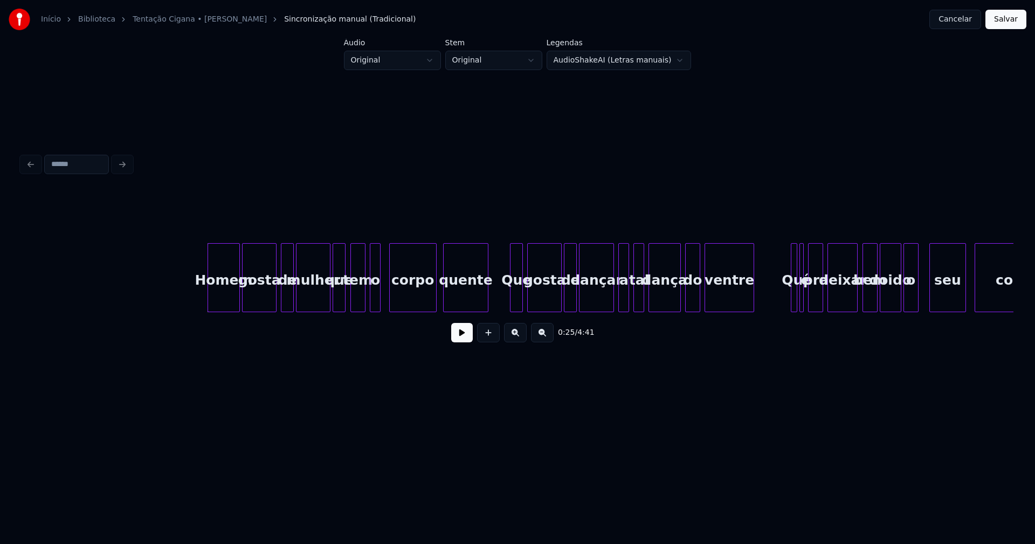
scroll to position [0, 2571]
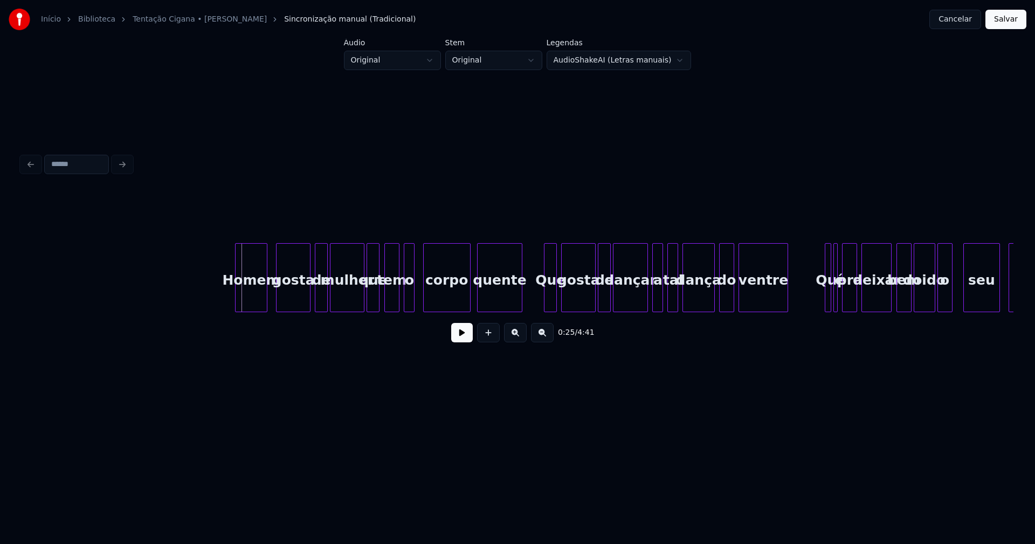
click at [252, 297] on div "Homem" at bounding box center [251, 280] width 31 height 73
click at [288, 306] on div "gosta" at bounding box center [288, 280] width 33 height 73
click at [315, 303] on div "de" at bounding box center [316, 280] width 12 height 73
click at [337, 307] on div "mulher" at bounding box center [341, 280] width 33 height 73
click at [353, 303] on div at bounding box center [352, 278] width 3 height 68
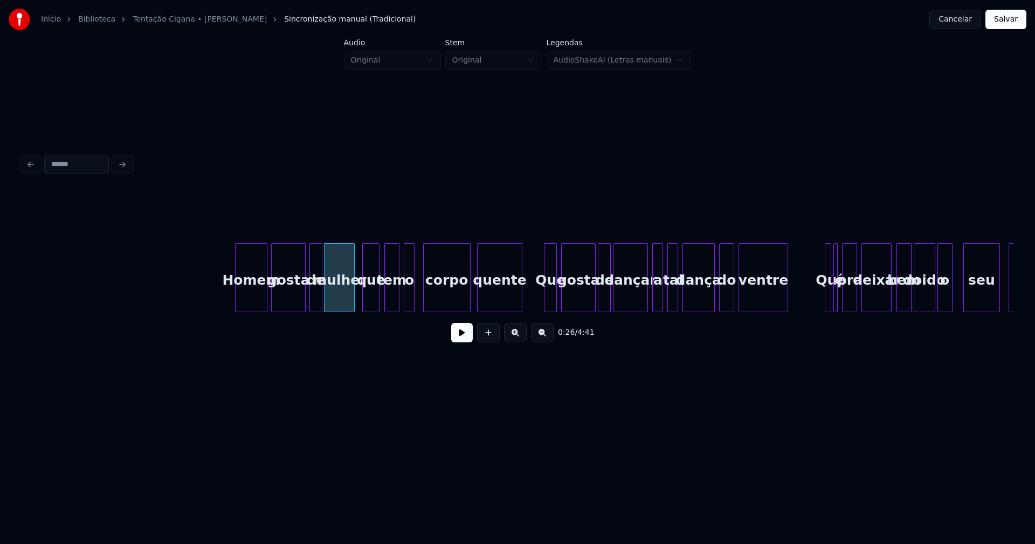
click at [366, 302] on div at bounding box center [364, 278] width 3 height 68
click at [374, 299] on div at bounding box center [374, 278] width 3 height 68
click at [370, 304] on div "que" at bounding box center [369, 280] width 13 height 73
click at [394, 301] on div "tem" at bounding box center [391, 280] width 14 height 73
click at [381, 304] on div at bounding box center [382, 278] width 3 height 68
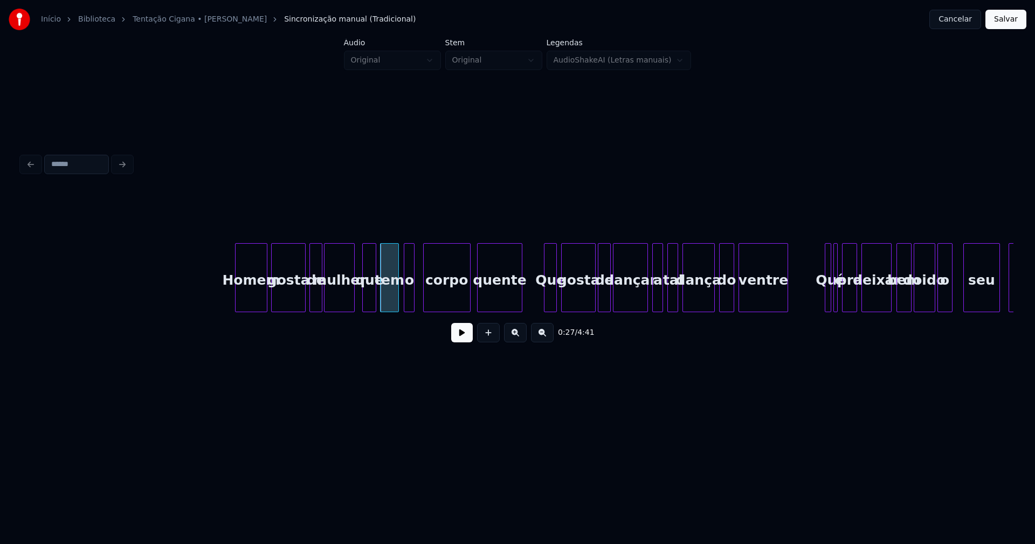
drag, startPoint x: 225, startPoint y: 285, endPoint x: 235, endPoint y: 295, distance: 14.5
click at [462, 342] on button at bounding box center [462, 332] width 22 height 19
drag, startPoint x: 461, startPoint y: 340, endPoint x: 471, endPoint y: 334, distance: 12.6
click at [461, 340] on button at bounding box center [462, 332] width 22 height 19
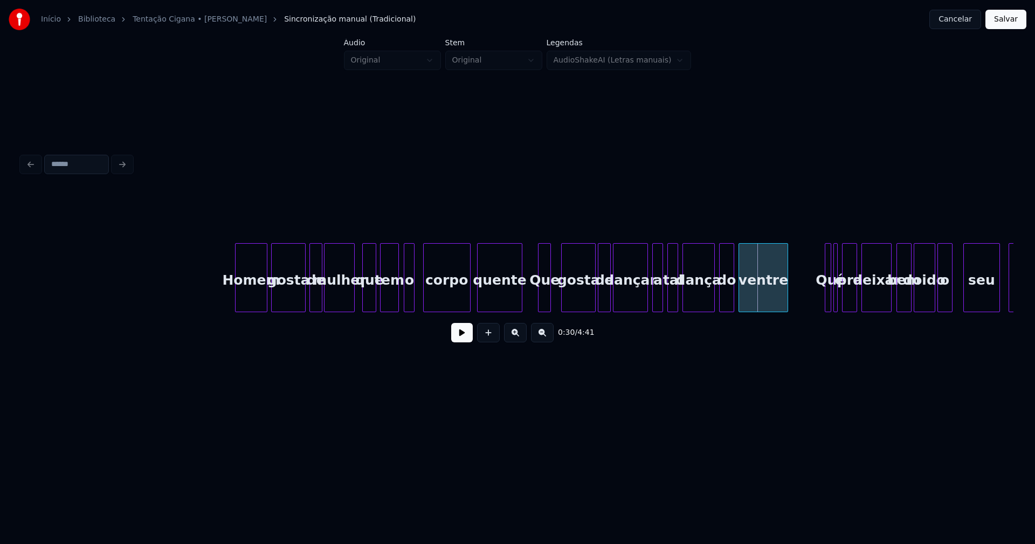
click at [545, 307] on div "Que" at bounding box center [545, 280] width 12 height 73
click at [577, 300] on div "gosta" at bounding box center [573, 280] width 33 height 73
click at [598, 302] on div "de" at bounding box center [598, 280] width 12 height 73
click at [622, 299] on div "dançar" at bounding box center [625, 280] width 33 height 73
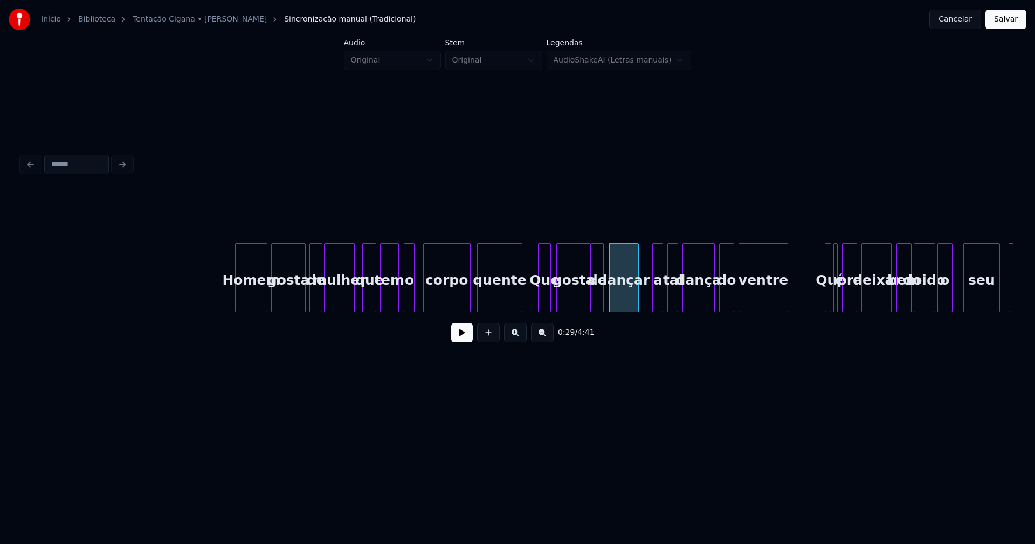
click at [638, 297] on div at bounding box center [636, 278] width 3 height 68
drag, startPoint x: 529, startPoint y: 300, endPoint x: 471, endPoint y: 349, distance: 75.8
click at [462, 341] on button at bounding box center [462, 332] width 22 height 19
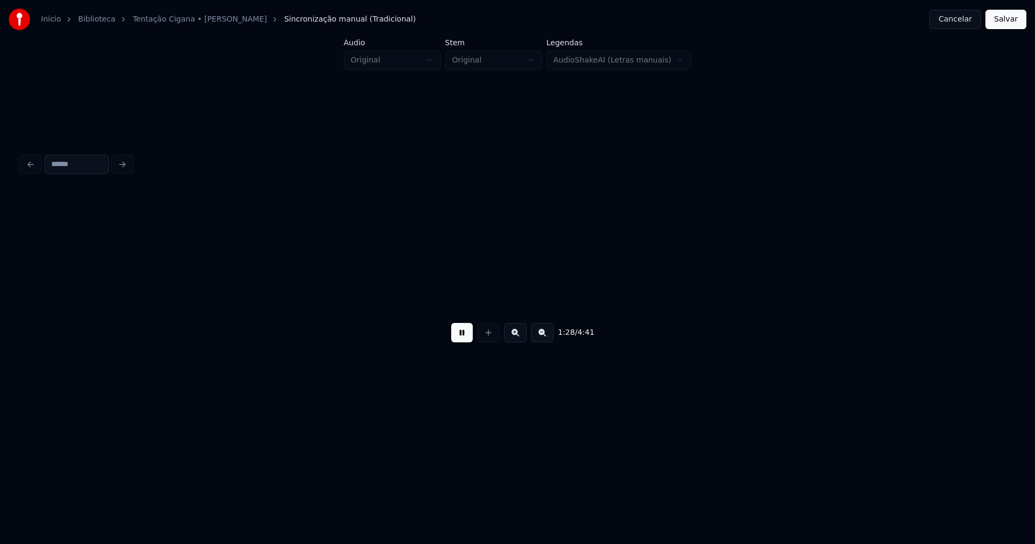
scroll to position [0, 9519]
click at [461, 342] on button at bounding box center [462, 332] width 22 height 19
